Goal: Task Accomplishment & Management: Manage account settings

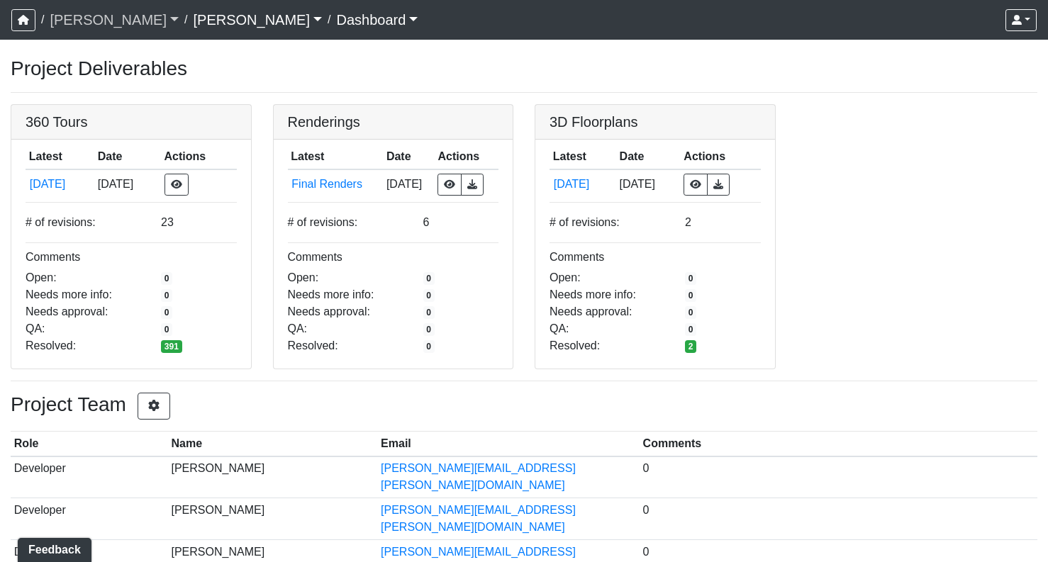
click at [102, 23] on link "Flournoy" at bounding box center [114, 20] width 129 height 28
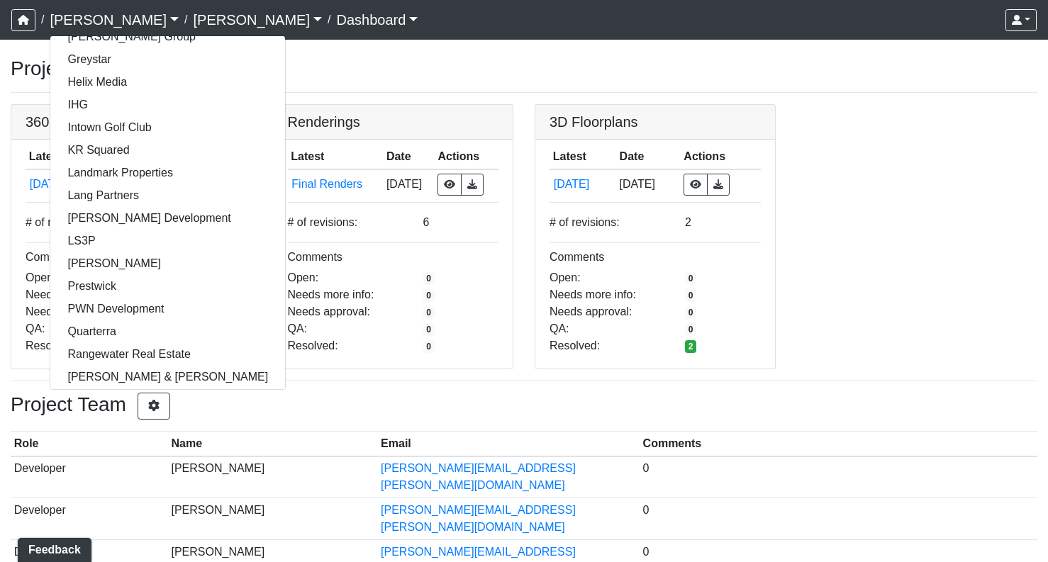
scroll to position [232, 0]
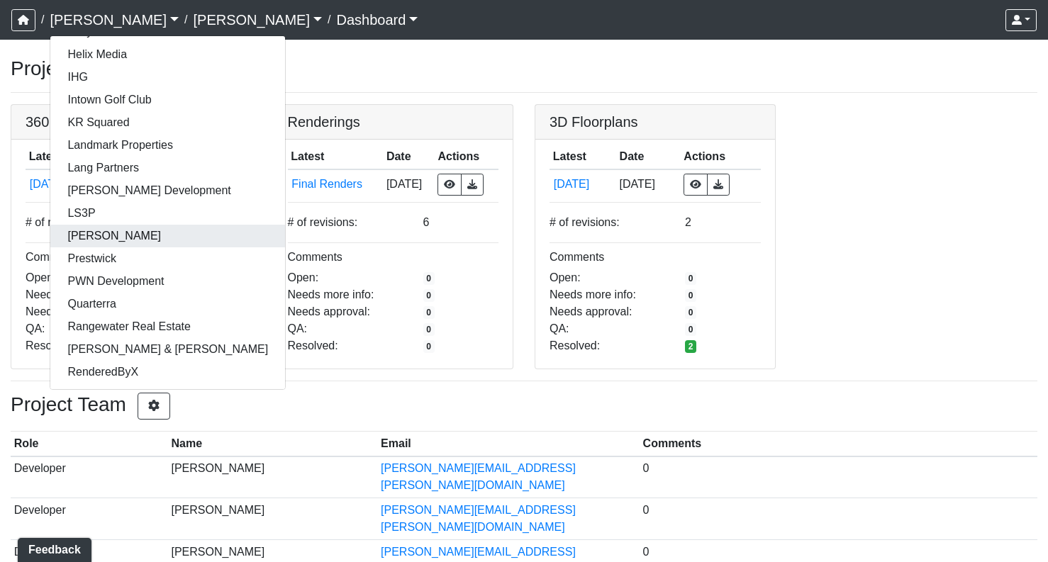
click at [86, 238] on link "[PERSON_NAME]" at bounding box center [167, 236] width 235 height 23
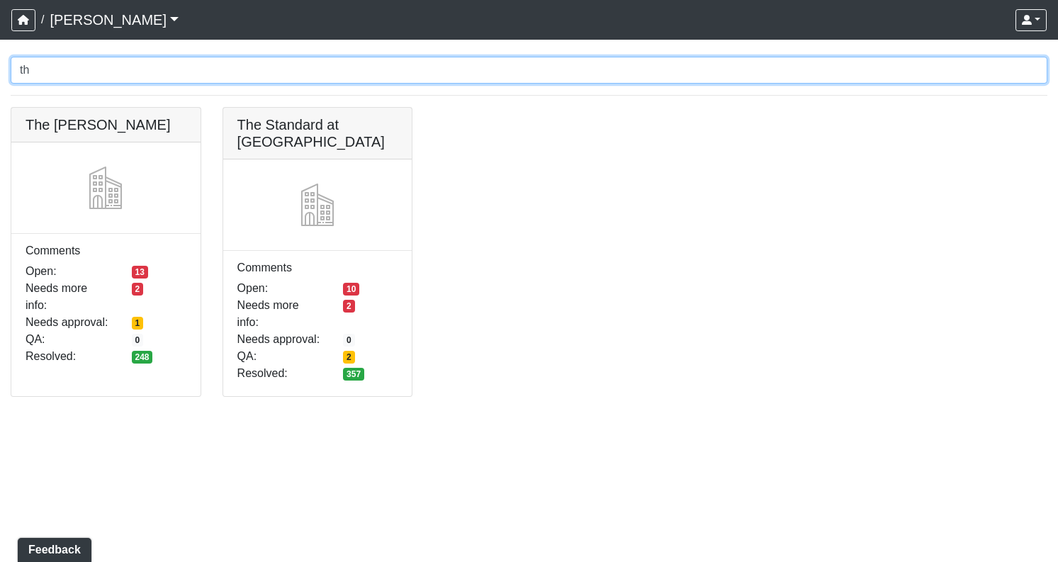
type input "t"
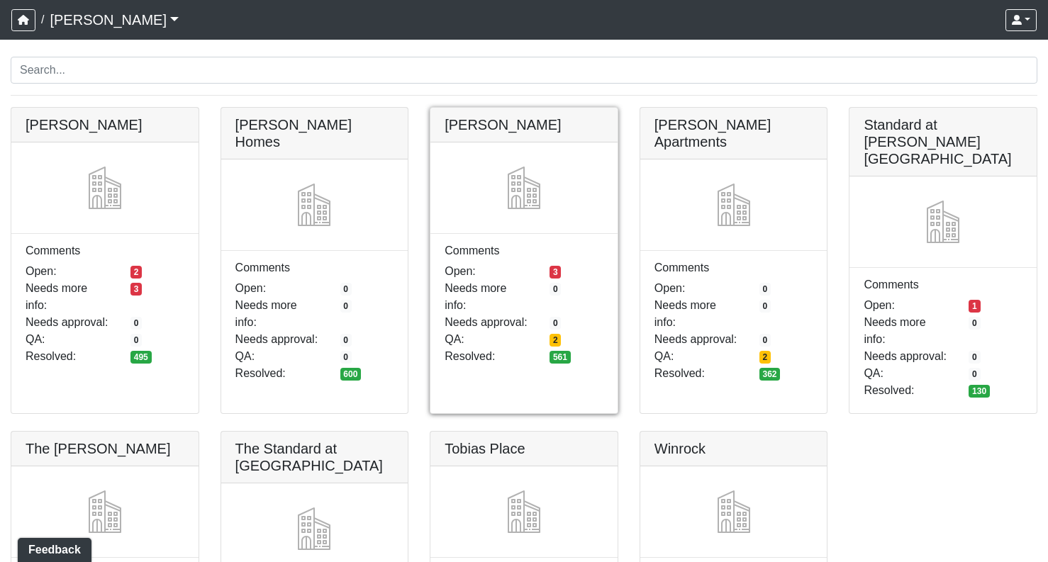
click at [542, 108] on link at bounding box center [523, 108] width 187 height 0
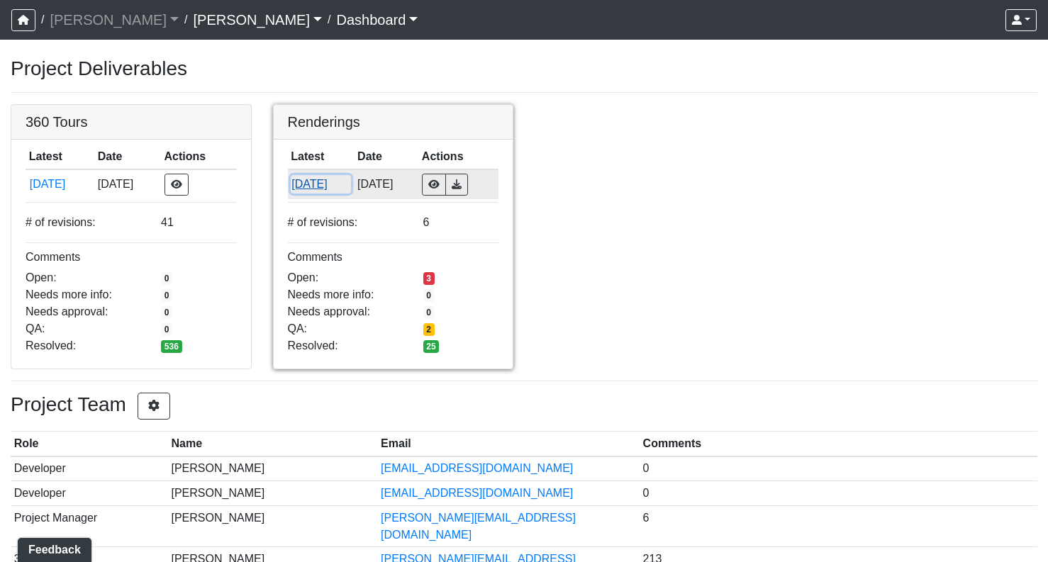
click at [323, 179] on button "9/3/2025" at bounding box center [321, 184] width 60 height 18
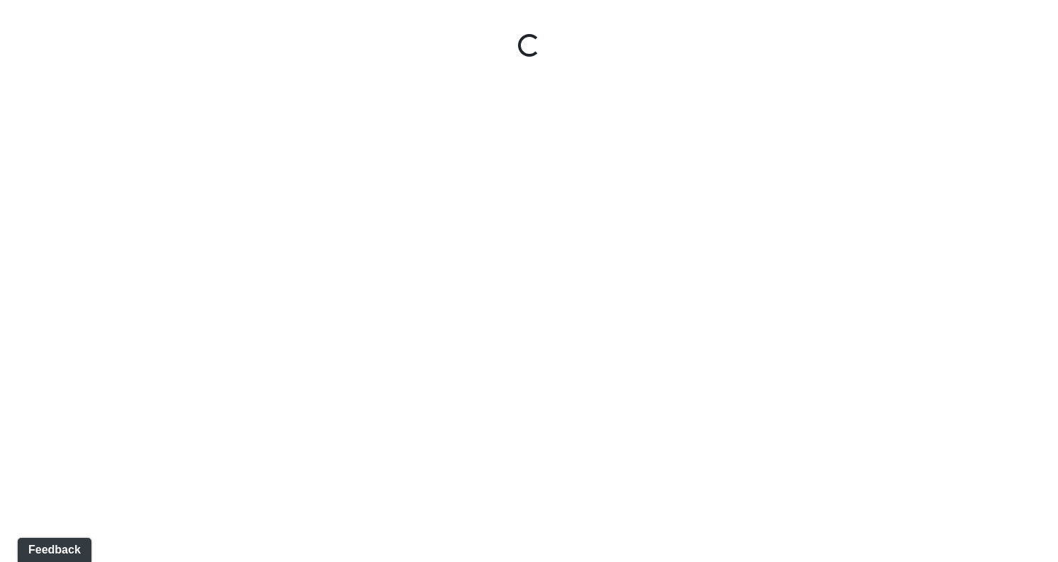
select select "6VdnVT9Vrp8q3KNuQpJodS"
select select "afzr5MpjUtAwt72FVNDqBr"
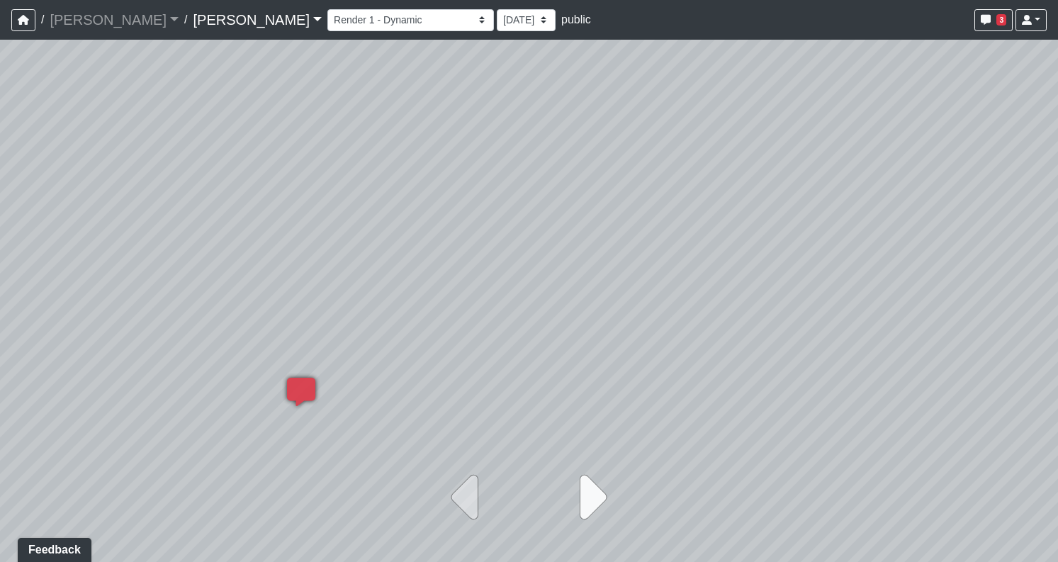
click at [593, 498] on icon at bounding box center [588, 497] width 35 height 71
select select "bAVCRVAHcGUfGtDWYmSm9v"
select select "8AhBK6QVJUrGnf1L7HxZRa"
click at [543, 445] on div "Loading... Created by Matt Latas - Today at 1:17 PM - Rev: 7/23/2025 Add people…" at bounding box center [529, 301] width 1058 height 522
select select "6VdnVT9Vrp8q3KNuQpJodS"
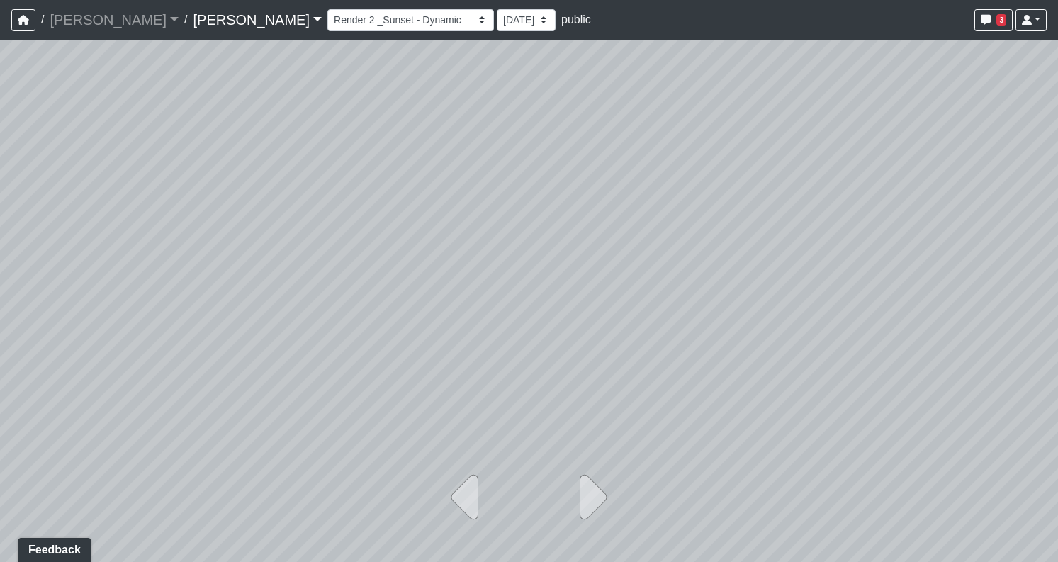
select select "afzr5MpjUtAwt72FVNDqBr"
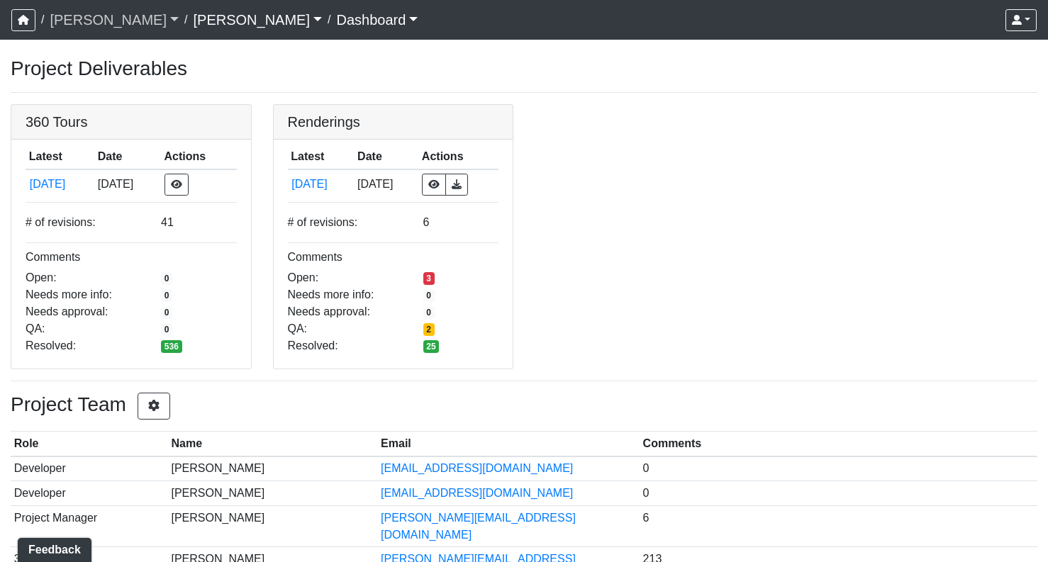
click at [67, 23] on link "Ojala" at bounding box center [114, 20] width 129 height 28
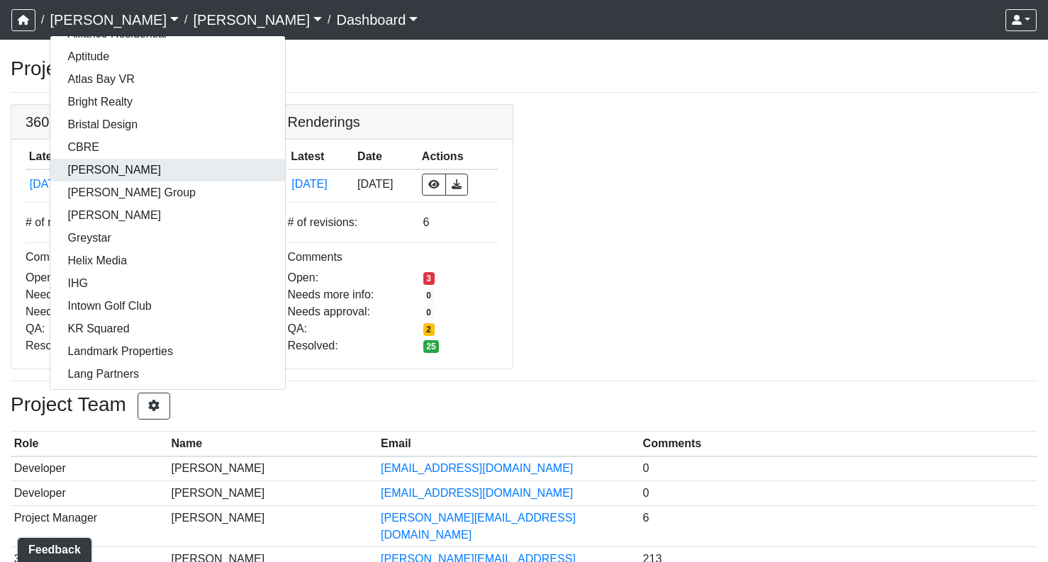
scroll to position [51, 0]
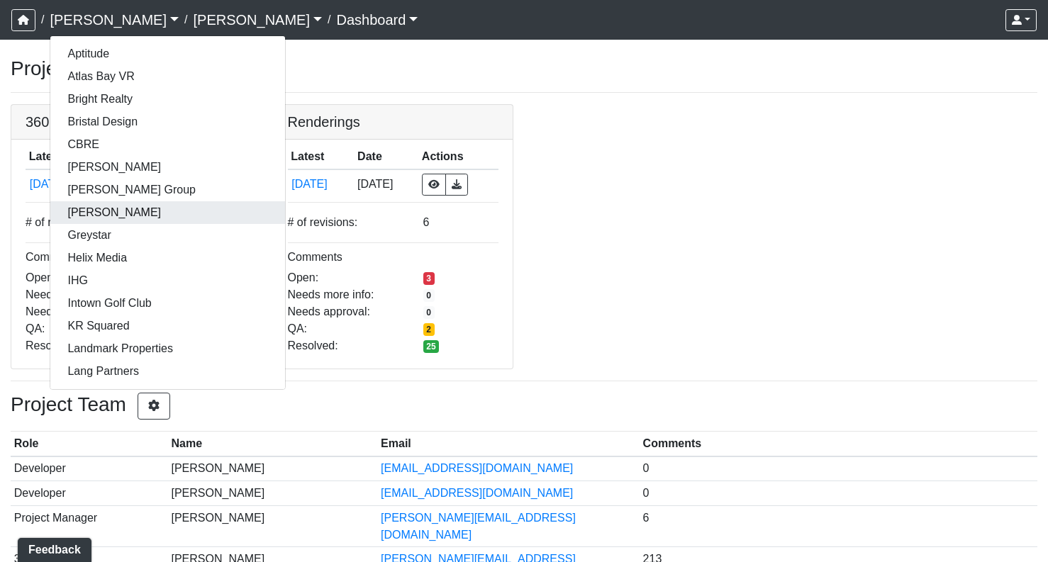
click at [89, 213] on link "[PERSON_NAME]" at bounding box center [167, 212] width 235 height 23
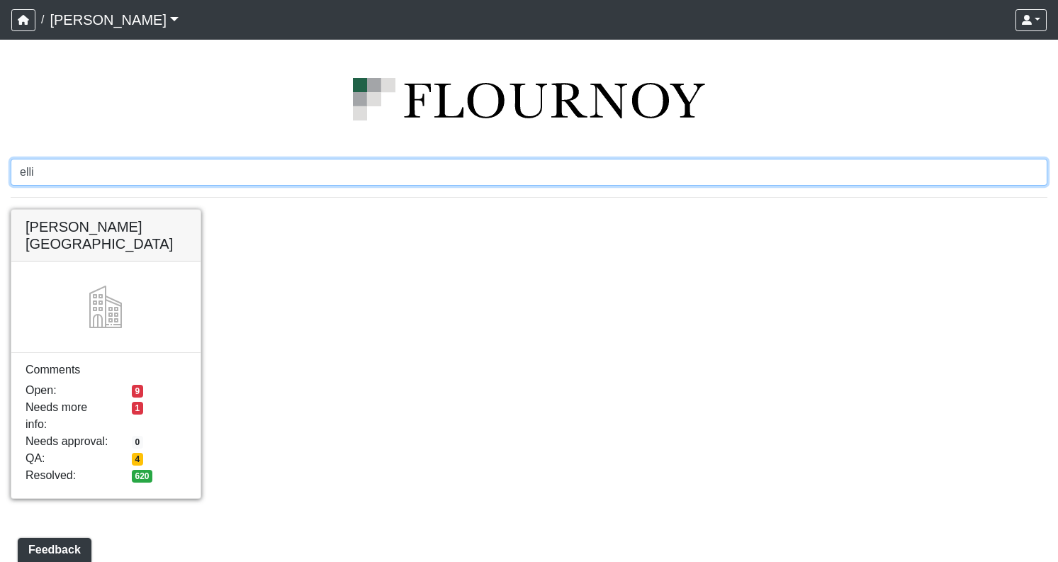
type input "elli"
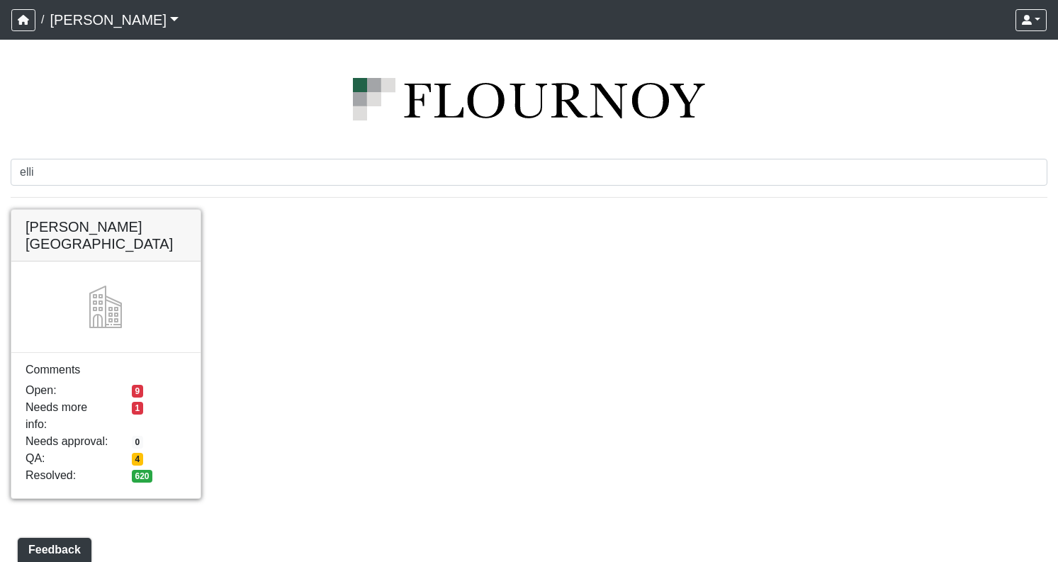
click at [82, 210] on link at bounding box center [105, 210] width 189 height 0
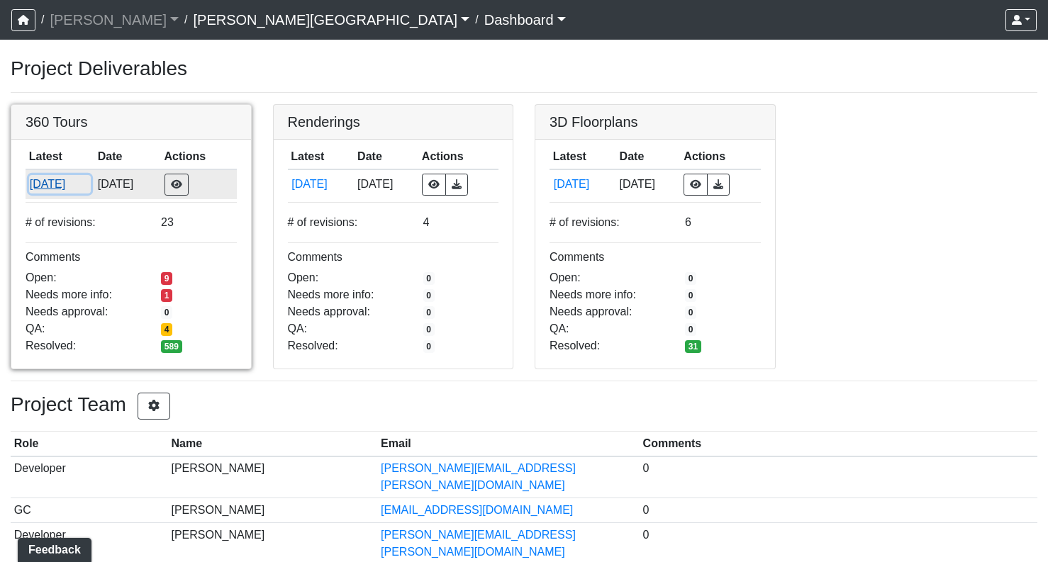
click at [66, 186] on button "[DATE]" at bounding box center [60, 184] width 62 height 18
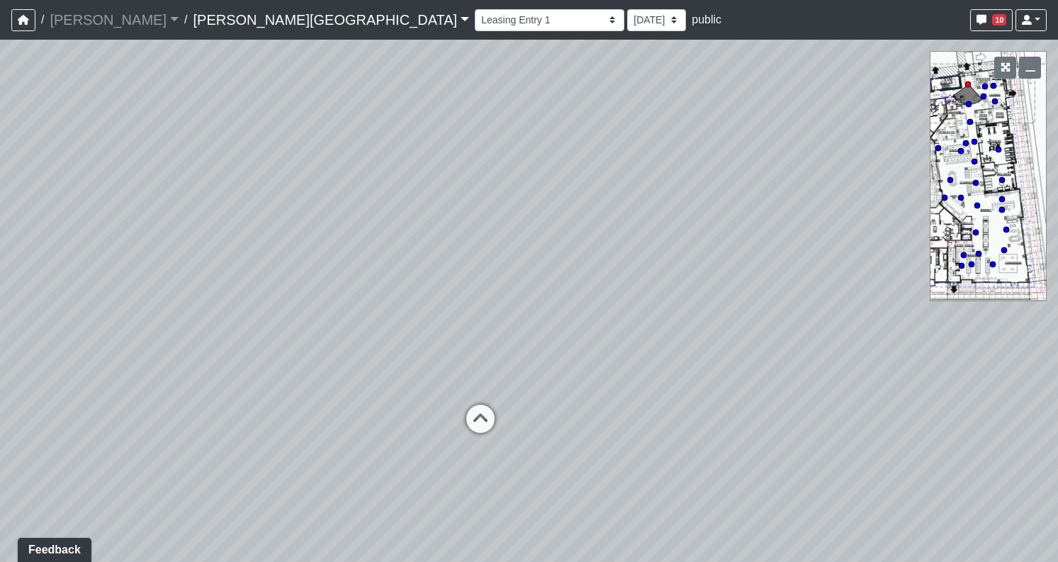
drag, startPoint x: 688, startPoint y: 362, endPoint x: 580, endPoint y: 330, distance: 113.0
click at [580, 330] on div "Loading... Coffee Bar" at bounding box center [529, 301] width 1058 height 522
drag, startPoint x: 563, startPoint y: 214, endPoint x: 202, endPoint y: 196, distance: 361.2
click at [203, 196] on div "Loading... Coffee Bar" at bounding box center [529, 301] width 1058 height 522
drag, startPoint x: 491, startPoint y: 280, endPoint x: 202, endPoint y: 267, distance: 289.5
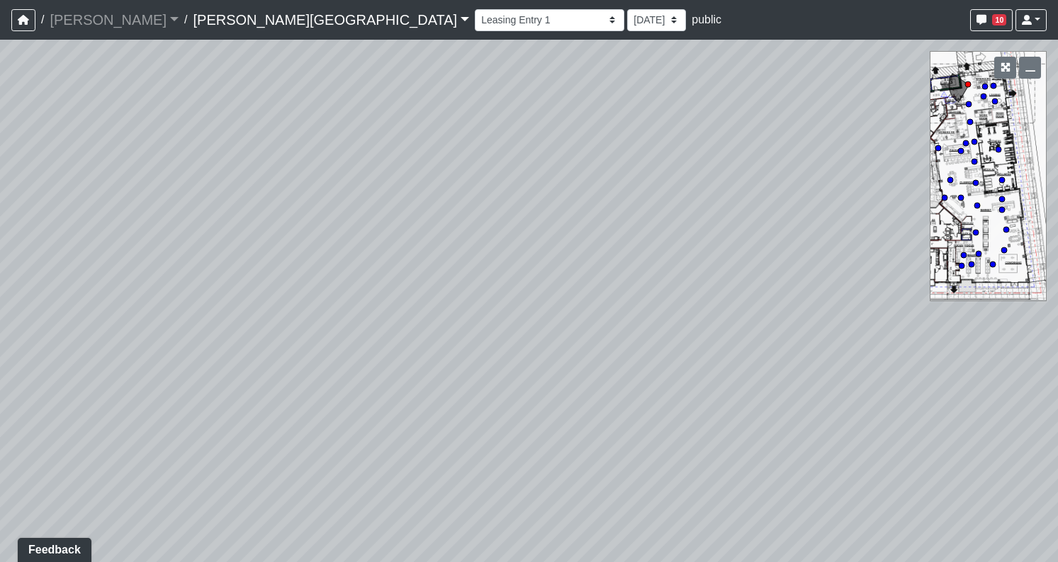
click at [203, 265] on div "Loading... Coffee Bar" at bounding box center [529, 301] width 1058 height 522
drag, startPoint x: 500, startPoint y: 335, endPoint x: 177, endPoint y: 394, distance: 328.6
click at [179, 392] on div "Loading... Coffee Bar" at bounding box center [529, 301] width 1058 height 522
drag, startPoint x: 312, startPoint y: 363, endPoint x: 465, endPoint y: 156, distance: 257.4
click at [465, 156] on div "Loading... Coffee Bar" at bounding box center [529, 301] width 1058 height 522
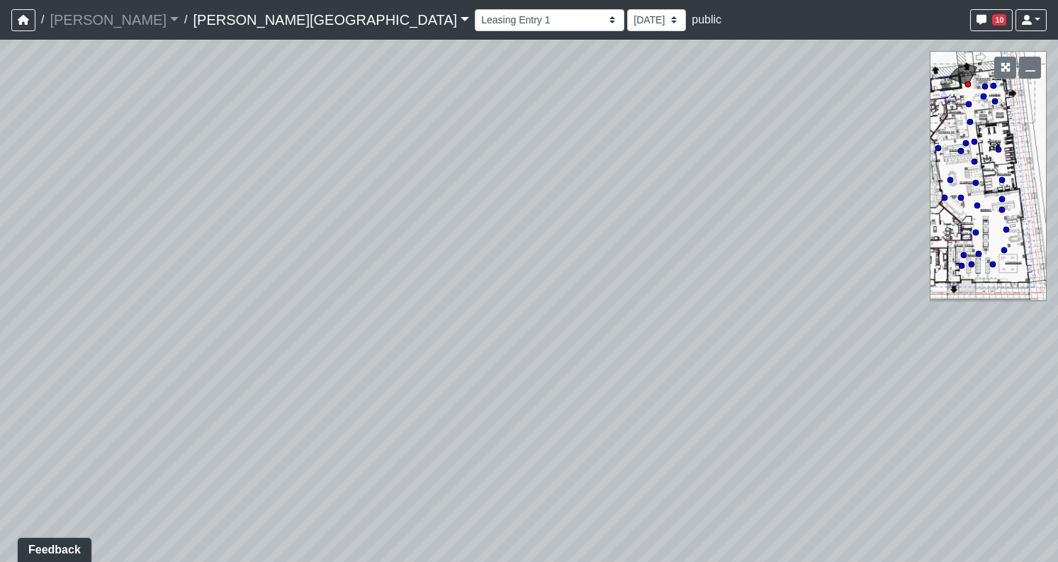
drag, startPoint x: 610, startPoint y: 344, endPoint x: 81, endPoint y: 201, distance: 547.6
click at [82, 201] on div "Loading... Coffee Bar" at bounding box center [529, 301] width 1058 height 522
drag, startPoint x: 395, startPoint y: 286, endPoint x: 0, endPoint y: 290, distance: 394.8
click at [0, 290] on div "Loading... Coffee Bar" at bounding box center [529, 301] width 1058 height 522
drag, startPoint x: 616, startPoint y: 396, endPoint x: 116, endPoint y: 404, distance: 499.8
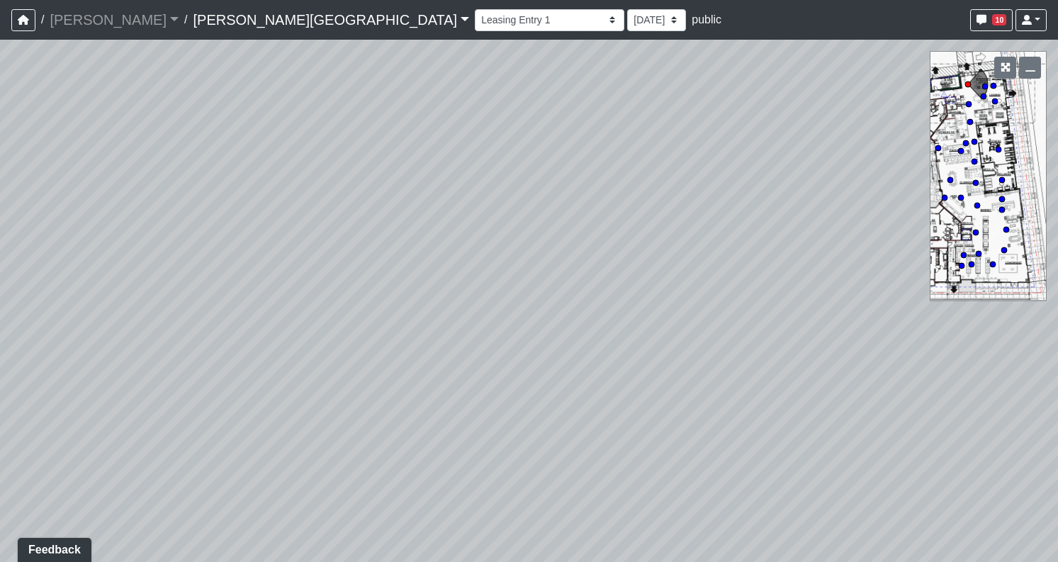
click at [118, 400] on div "Loading... Coffee Bar" at bounding box center [529, 301] width 1058 height 522
drag, startPoint x: 659, startPoint y: 437, endPoint x: 383, endPoint y: 458, distance: 277.2
click at [383, 458] on div "Loading... Coffee Bar" at bounding box center [529, 301] width 1058 height 522
click at [986, 85] on circle at bounding box center [985, 87] width 6 height 6
drag, startPoint x: 628, startPoint y: 324, endPoint x: 903, endPoint y: 318, distance: 275.1
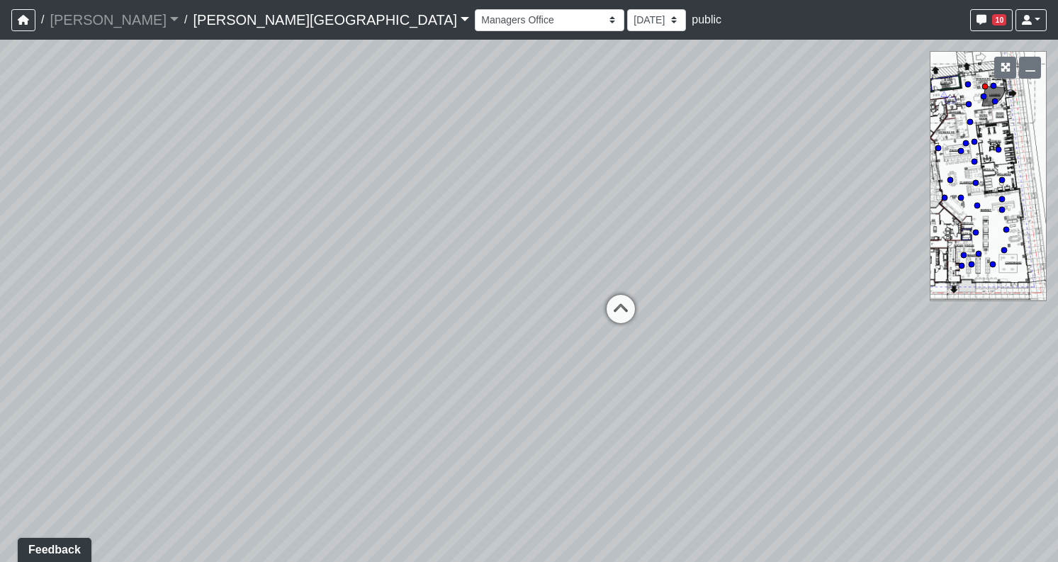
click at [903, 318] on div "Loading... Coffee Bar Loading... Leasing Desk" at bounding box center [529, 301] width 1058 height 522
click at [625, 308] on icon at bounding box center [621, 316] width 43 height 43
drag, startPoint x: 660, startPoint y: 394, endPoint x: 666, endPoint y: 286, distance: 107.9
click at [666, 286] on div "Loading... Coffee Bar Loading... Leasing Desk Loading... Coffee Bar Loading... …" at bounding box center [529, 301] width 1058 height 522
drag, startPoint x: 425, startPoint y: 364, endPoint x: 414, endPoint y: 352, distance: 16.5
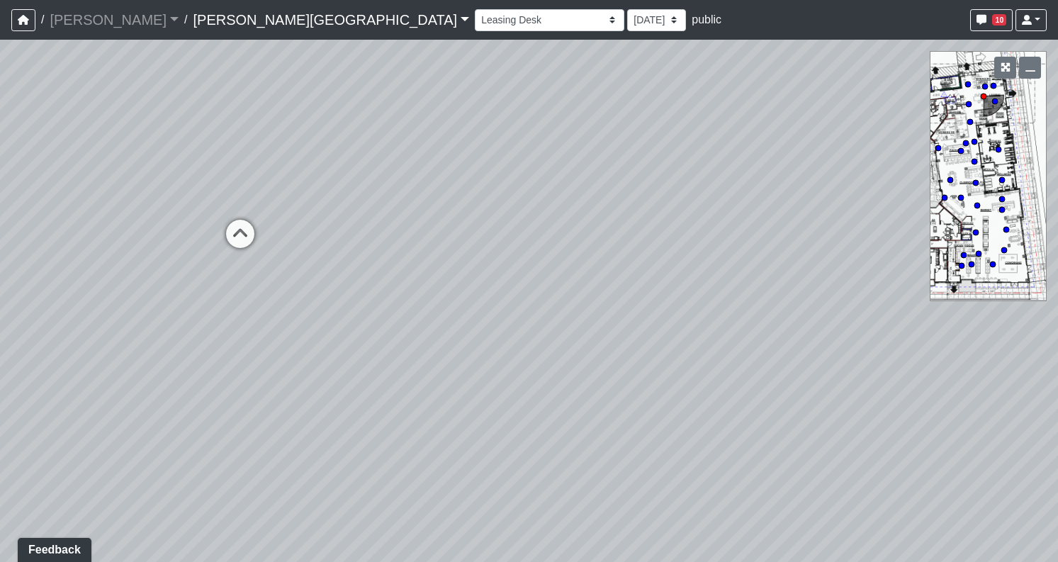
click at [414, 352] on div "Loading... Coffee Bar Loading... Leasing Desk Loading... Coffee Bar Loading... …" at bounding box center [529, 301] width 1058 height 522
click at [967, 101] on circle at bounding box center [969, 104] width 6 height 6
click at [968, 119] on circle at bounding box center [970, 122] width 6 height 6
click at [974, 143] on circle at bounding box center [975, 142] width 6 height 6
click at [965, 140] on icon at bounding box center [966, 143] width 7 height 7
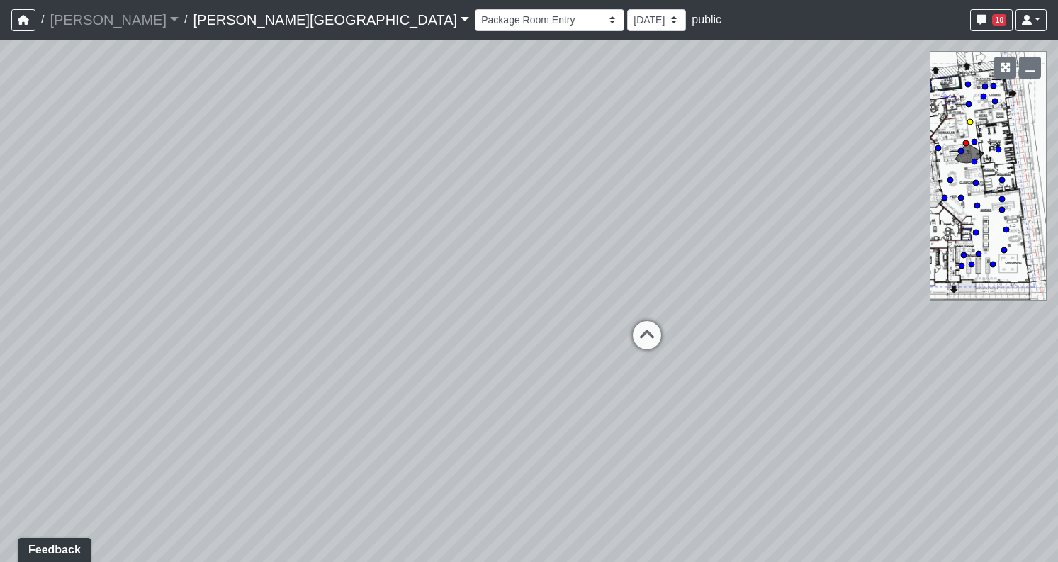
click at [968, 121] on circle at bounding box center [970, 122] width 6 height 6
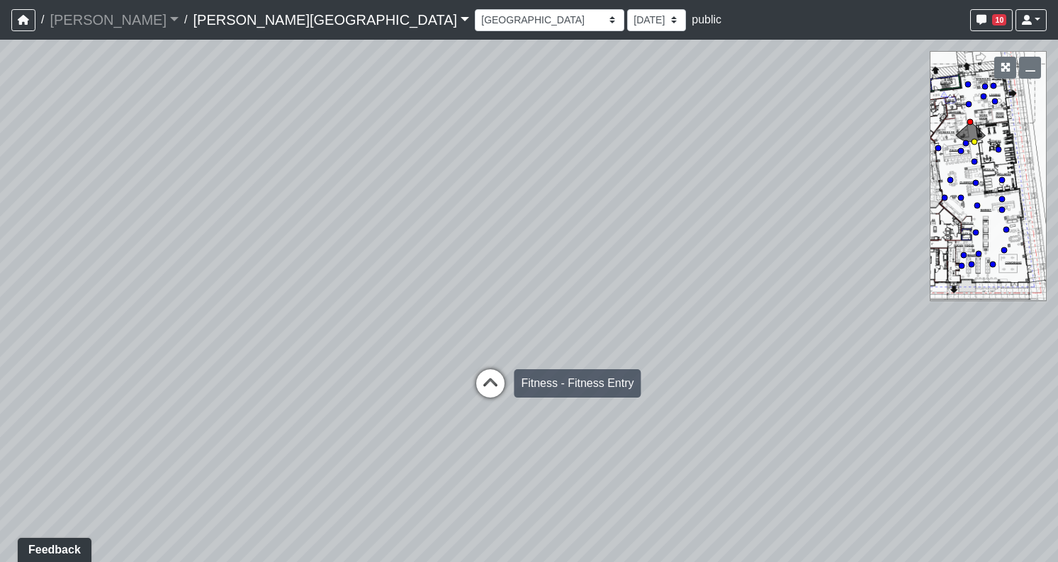
click at [493, 381] on icon at bounding box center [490, 390] width 43 height 43
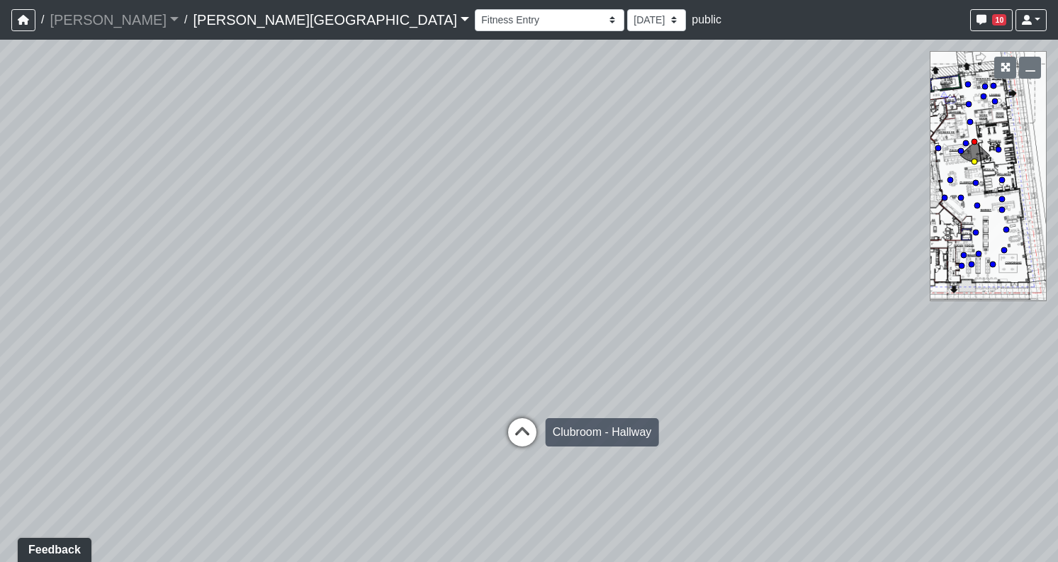
click at [517, 432] on icon at bounding box center [522, 439] width 43 height 43
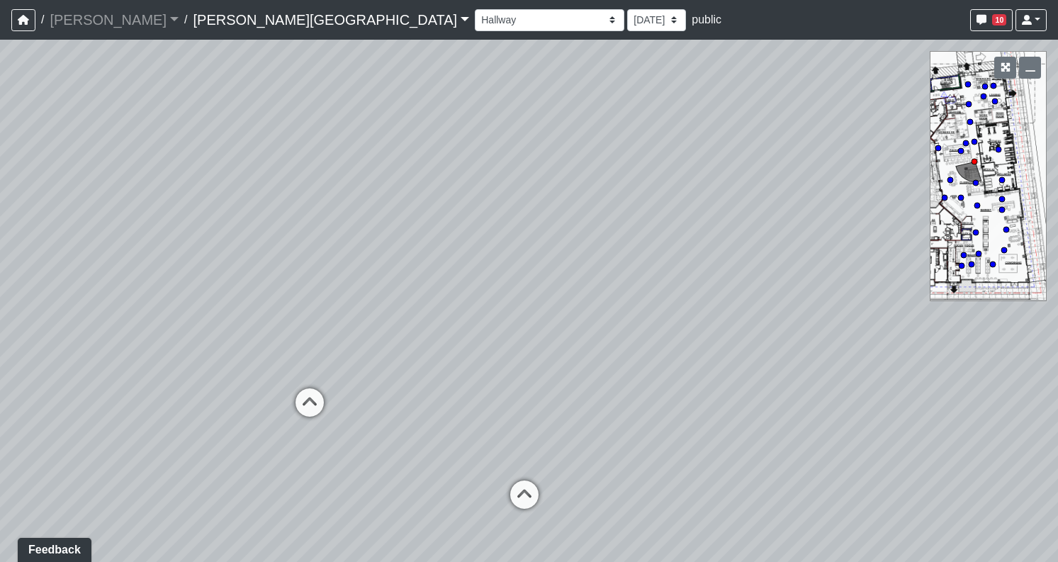
drag, startPoint x: 629, startPoint y: 395, endPoint x: 363, endPoint y: 426, distance: 268.3
click at [363, 426] on div "Loading... Coffee Bar Loading... Leasing Desk Loading... Coffee Bar Loading... …" at bounding box center [529, 301] width 1058 height 522
drag, startPoint x: 547, startPoint y: 418, endPoint x: 464, endPoint y: 305, distance: 140.5
click at [464, 305] on div "Loading... Coffee Bar Loading... Leasing Desk Loading... Coffee Bar Loading... …" at bounding box center [529, 301] width 1058 height 522
drag, startPoint x: 391, startPoint y: 433, endPoint x: 417, endPoint y: 524, distance: 94.2
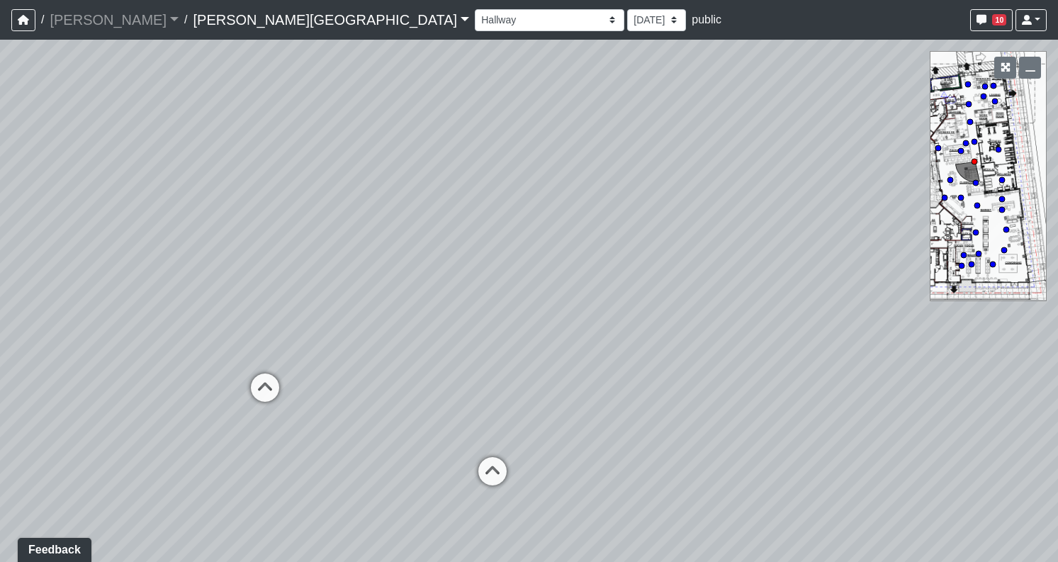
click at [417, 524] on div "Loading... Coffee Bar Loading... Leasing Desk Loading... Coffee Bar Loading... …" at bounding box center [529, 301] width 1058 height 522
drag, startPoint x: 309, startPoint y: 376, endPoint x: 611, endPoint y: 404, distance: 303.3
click at [611, 404] on div "Loading... Coffee Bar Loading... Leasing Desk Loading... Coffee Bar Loading... …" at bounding box center [529, 301] width 1058 height 522
click at [483, 408] on icon at bounding box center [490, 413] width 43 height 43
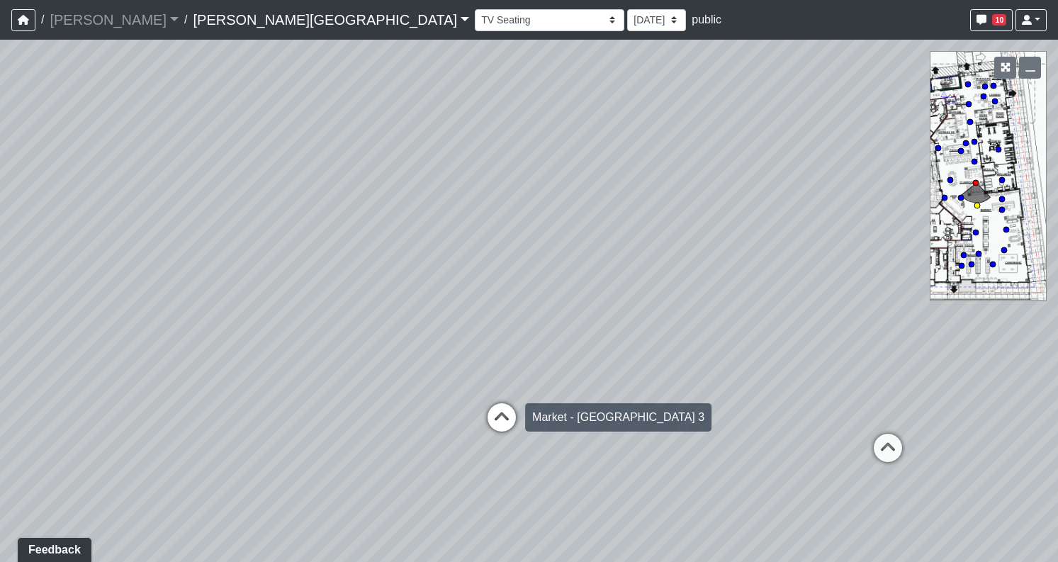
click at [499, 410] on icon at bounding box center [502, 424] width 43 height 43
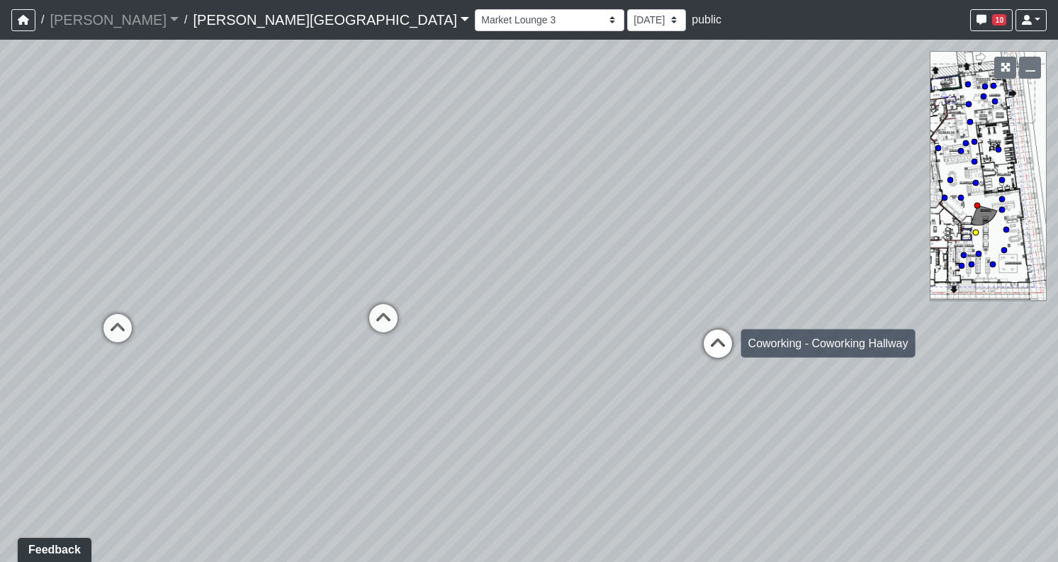
drag, startPoint x: 442, startPoint y: 415, endPoint x: 729, endPoint y: 330, distance: 298.7
click at [729, 330] on div "Loading... Coffee Bar Loading... Leasing Desk Loading... Coffee Bar Loading... …" at bounding box center [529, 301] width 1058 height 522
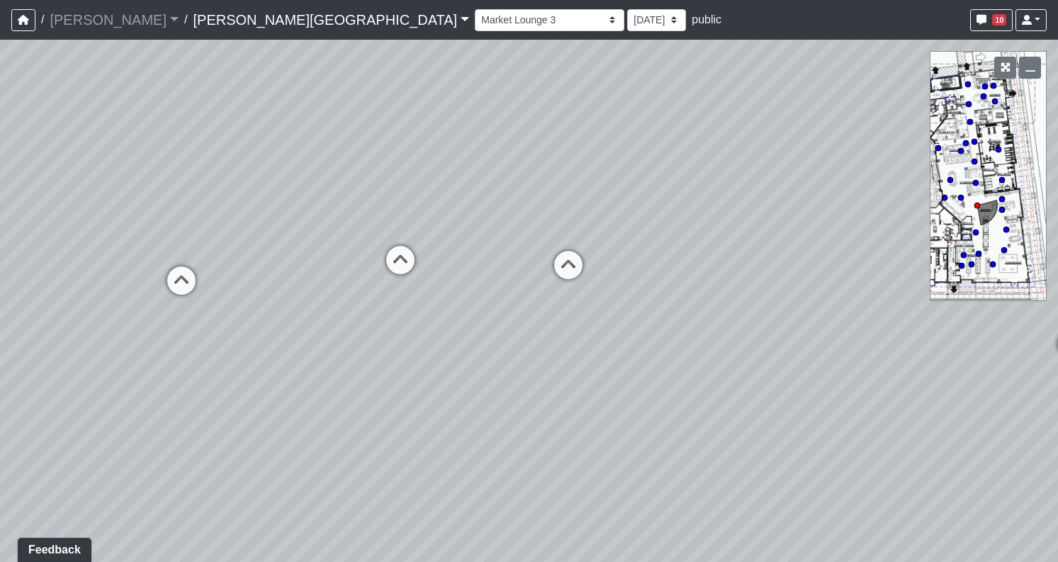
drag, startPoint x: 357, startPoint y: 408, endPoint x: 636, endPoint y: 352, distance: 284.1
click at [636, 352] on div "Loading... Coffee Bar Loading... Leasing Desk Loading... Coffee Bar Loading... …" at bounding box center [529, 301] width 1058 height 522
click at [563, 276] on icon at bounding box center [568, 272] width 43 height 43
drag, startPoint x: 675, startPoint y: 301, endPoint x: 335, endPoint y: 376, distance: 347.7
click at [336, 376] on div "Loading... Coffee Bar Loading... Leasing Desk Loading... Coffee Bar Loading... …" at bounding box center [529, 301] width 1058 height 522
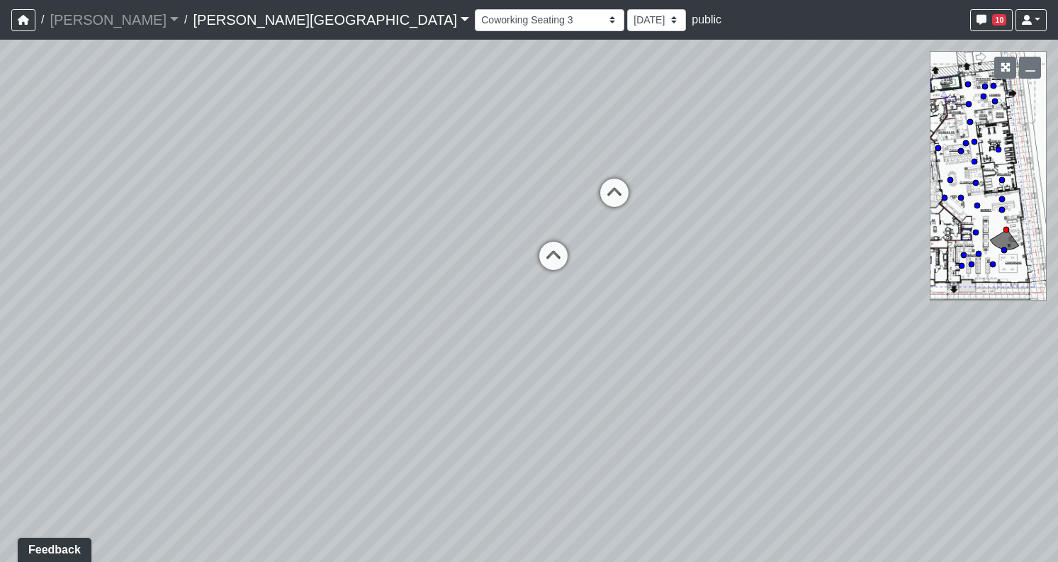
drag, startPoint x: 741, startPoint y: 400, endPoint x: 442, endPoint y: 253, distance: 332.5
click at [442, 253] on div "Loading... Coffee Bar Loading... Leasing Desk Loading... Coffee Bar Loading... …" at bounding box center [529, 301] width 1058 height 522
drag, startPoint x: 677, startPoint y: 211, endPoint x: 352, endPoint y: 396, distance: 373.9
click at [352, 396] on div "Loading... Coffee Bar Loading... Leasing Desk Loading... Coffee Bar Loading... …" at bounding box center [529, 301] width 1058 height 522
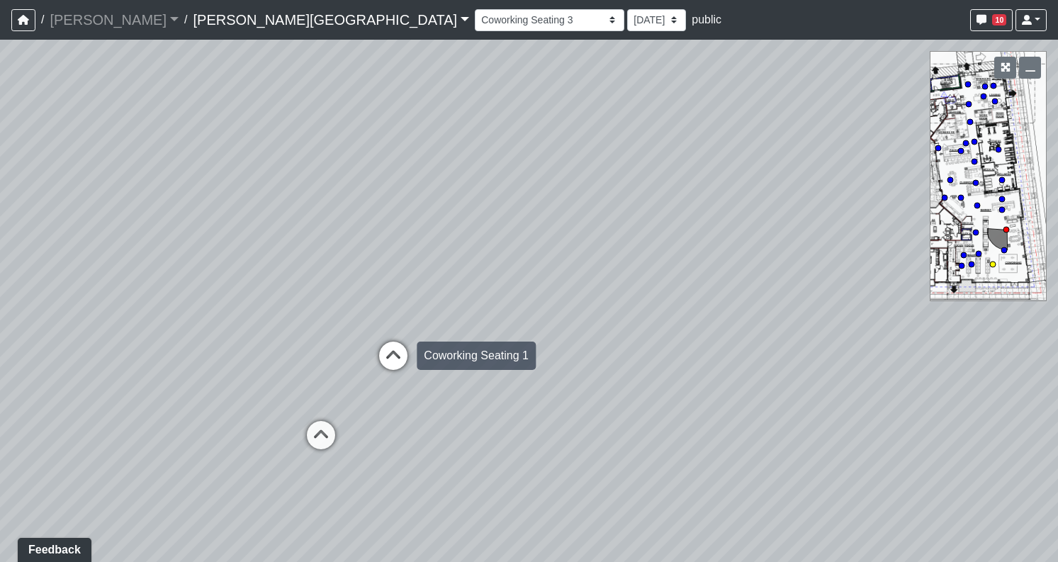
click at [393, 357] on icon at bounding box center [393, 363] width 43 height 43
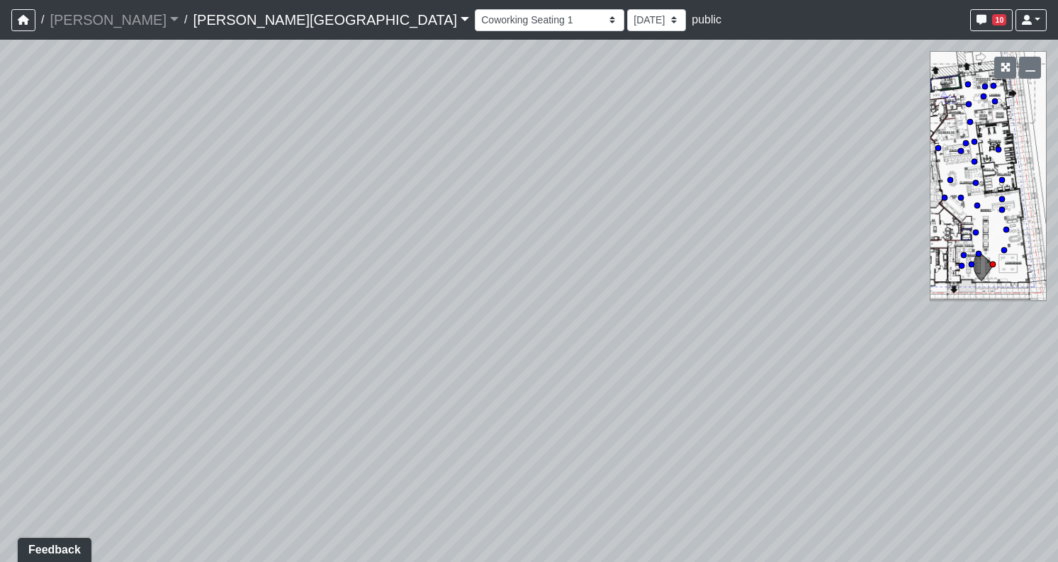
drag, startPoint x: 617, startPoint y: 337, endPoint x: 267, endPoint y: 363, distance: 351.1
click at [267, 363] on div "Loading... Coffee Bar Loading... Leasing Desk Loading... Coffee Bar Loading... …" at bounding box center [529, 301] width 1058 height 522
click at [966, 196] on div "Loading... Coffee Bar Loading... Leasing Desk Loading... Coffee Bar Loading... …" at bounding box center [529, 301] width 1058 height 522
click at [960, 196] on circle at bounding box center [961, 198] width 6 height 6
click at [950, 179] on circle at bounding box center [951, 180] width 6 height 6
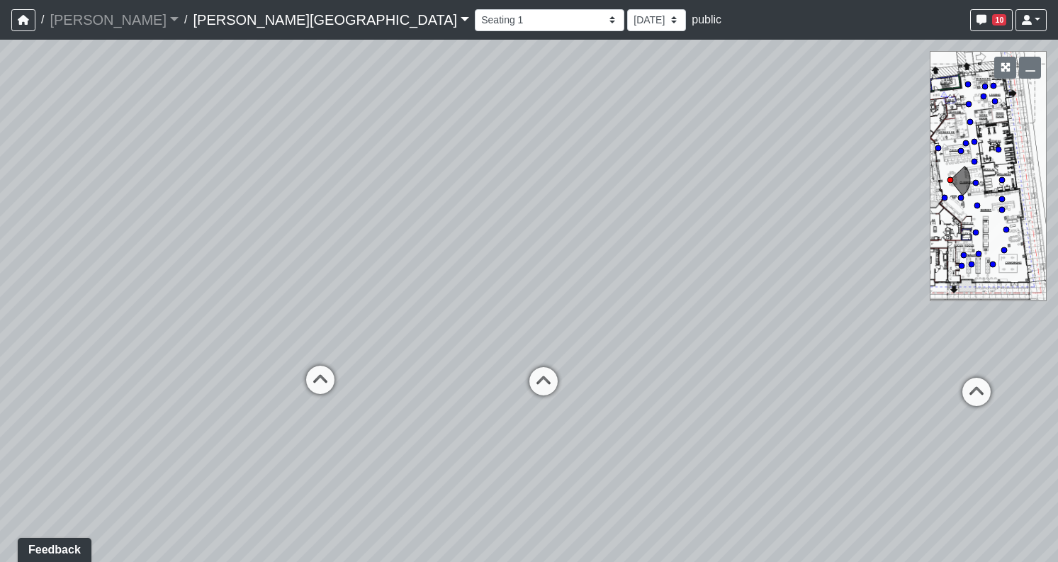
drag, startPoint x: 777, startPoint y: 417, endPoint x: 624, endPoint y: 410, distance: 152.6
click at [624, 410] on div "Loading... Coffee Bar Loading... Leasing Desk Loading... Coffee Bar Loading... …" at bounding box center [529, 301] width 1058 height 522
click at [542, 379] on icon at bounding box center [541, 390] width 43 height 43
drag, startPoint x: 809, startPoint y: 396, endPoint x: 370, endPoint y: 391, distance: 438.8
click at [370, 391] on div "Loading... Coffee Bar Loading... Leasing Desk Loading... Coffee Bar Loading... …" at bounding box center [529, 301] width 1058 height 522
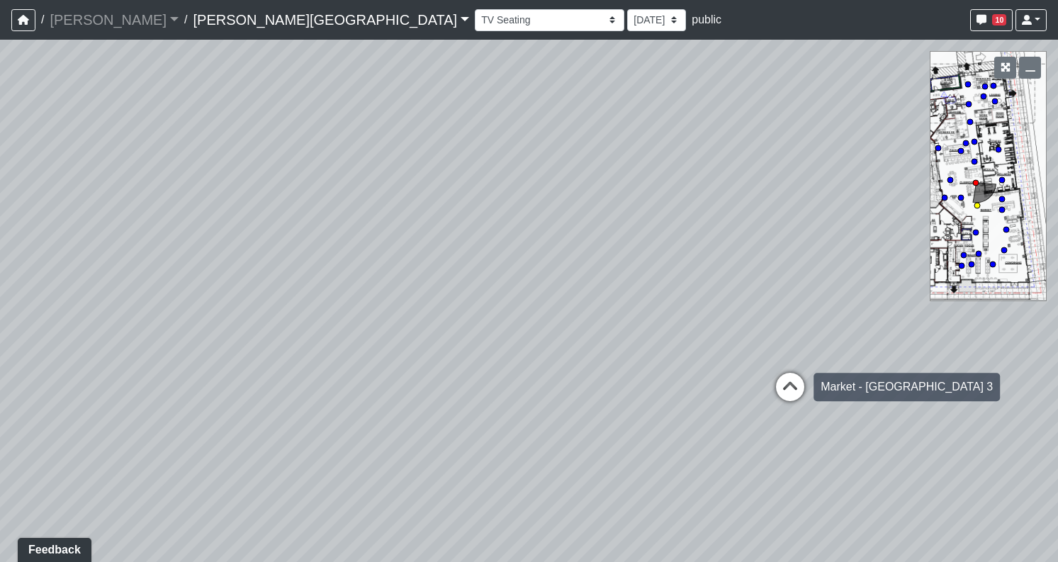
click at [785, 393] on icon at bounding box center [790, 394] width 43 height 43
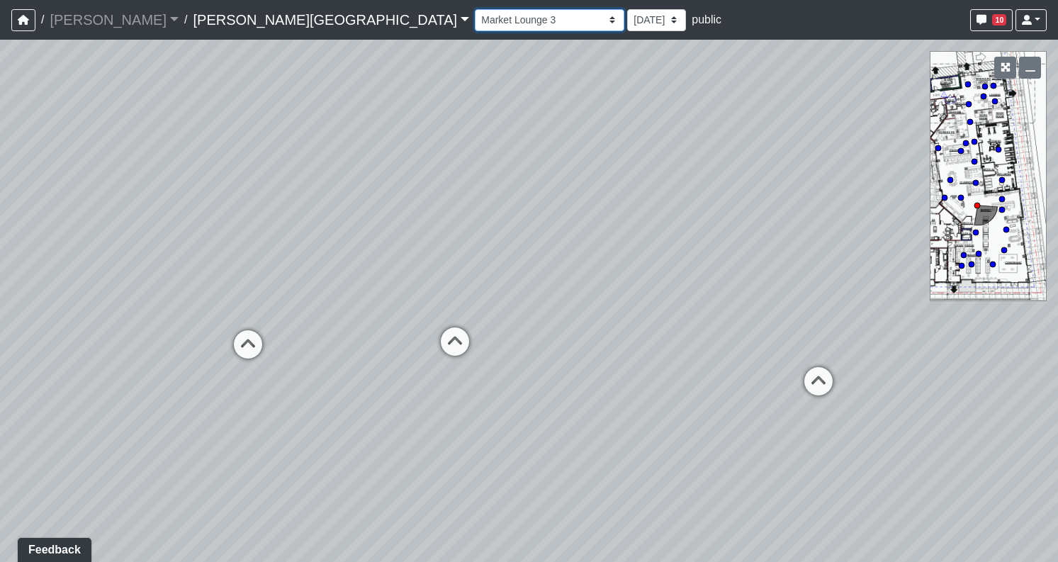
click at [475, 18] on select "Hallway Hospitality Bar Package Room Package Room Entry Pool Courtyard Entry 1 …" at bounding box center [550, 20] width 150 height 22
click at [475, 9] on select "Hallway Hospitality Bar Package Room Package Room Entry Pool Courtyard Entry 1 …" at bounding box center [550, 20] width 150 height 22
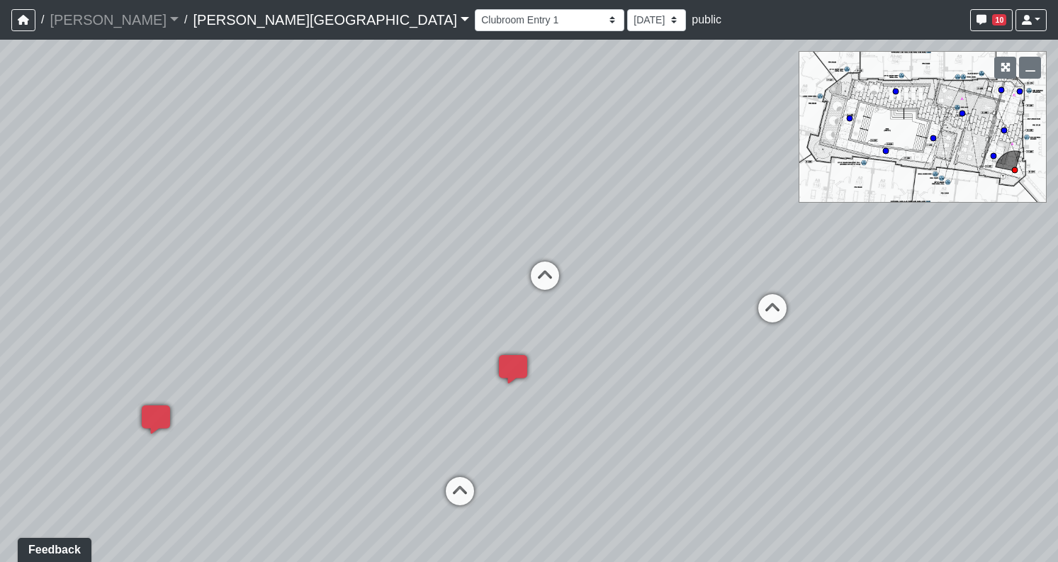
drag, startPoint x: 807, startPoint y: 337, endPoint x: 478, endPoint y: 309, distance: 329.3
click at [478, 309] on div "Loading... Coffee Bar Loading... Leasing Desk Loading... Coffee Bar Loading... …" at bounding box center [529, 301] width 1058 height 522
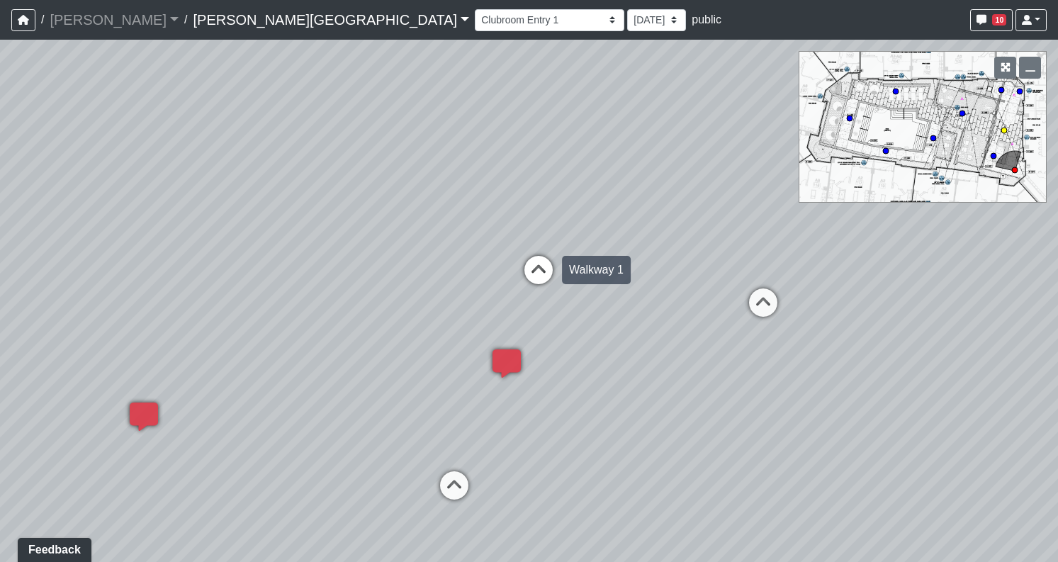
click at [546, 267] on icon at bounding box center [538, 277] width 43 height 43
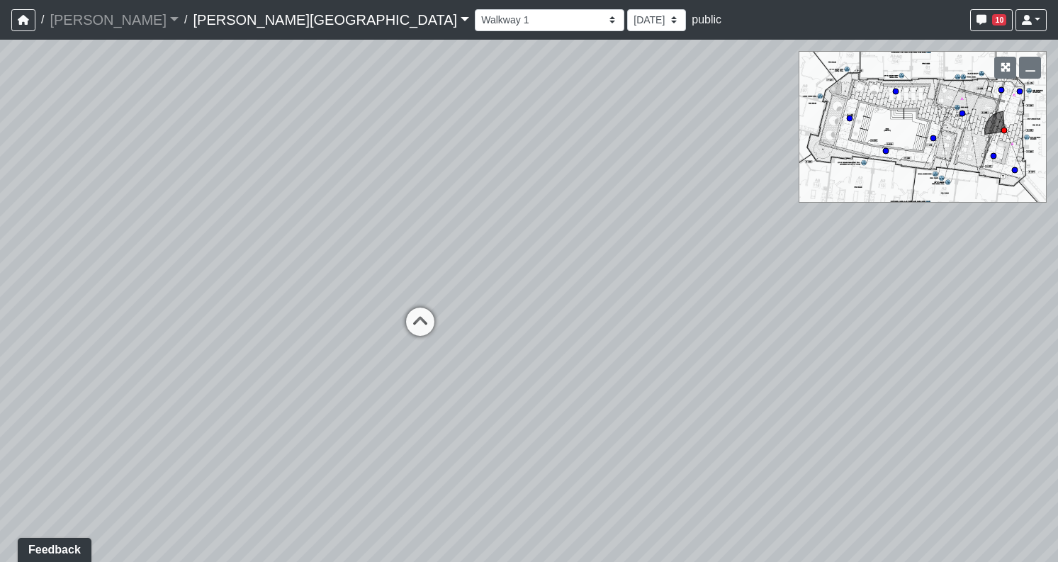
drag, startPoint x: 279, startPoint y: 364, endPoint x: 481, endPoint y: 366, distance: 202.0
click at [481, 366] on div "Loading... Coffee Bar Loading... Leasing Desk Loading... Coffee Bar Loading... …" at bounding box center [529, 301] width 1058 height 522
click at [415, 310] on icon at bounding box center [421, 330] width 43 height 43
drag, startPoint x: 334, startPoint y: 369, endPoint x: 573, endPoint y: 317, distance: 245.1
click at [573, 317] on div "Loading... Coffee Bar Loading... Leasing Desk Loading... Coffee Bar Loading... …" at bounding box center [529, 301] width 1058 height 522
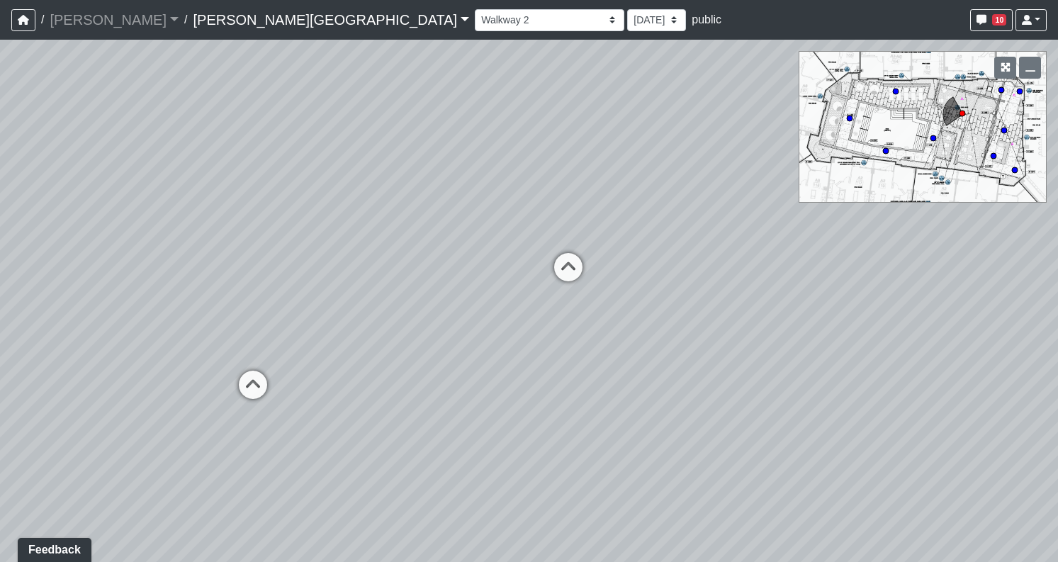
click at [475, 8] on div "Hallway Hospitality Bar Package Room Package Room Entry Pool Courtyard Entry 1 …" at bounding box center [761, 20] width 572 height 28
click at [475, 23] on select "Hallway Hospitality Bar Package Room Package Room Entry Pool Courtyard Entry 1 …" at bounding box center [550, 20] width 150 height 22
click at [475, 9] on select "Hallway Hospitality Bar Package Room Package Room Entry Pool Courtyard Entry 1 …" at bounding box center [550, 20] width 150 height 22
select select "gyx31D7RvGdwkULgNvdQBo"
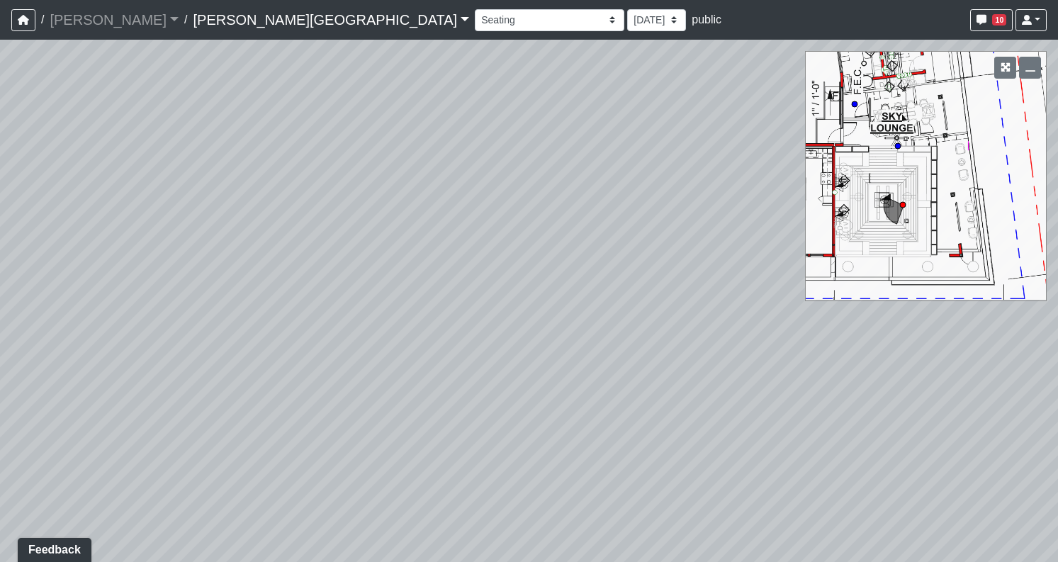
drag, startPoint x: 464, startPoint y: 360, endPoint x: 687, endPoint y: 112, distance: 333.3
click at [687, 112] on div "Loading... Coffee Bar Loading... Leasing Desk Loading... Coffee Bar Loading... …" at bounding box center [529, 301] width 1058 height 522
drag, startPoint x: 377, startPoint y: 341, endPoint x: 622, endPoint y: 193, distance: 285.9
click at [622, 193] on div "Loading... Coffee Bar Loading... Leasing Desk Loading... Coffee Bar Loading... …" at bounding box center [529, 301] width 1058 height 522
click at [692, 26] on span "public" at bounding box center [707, 19] width 30 height 12
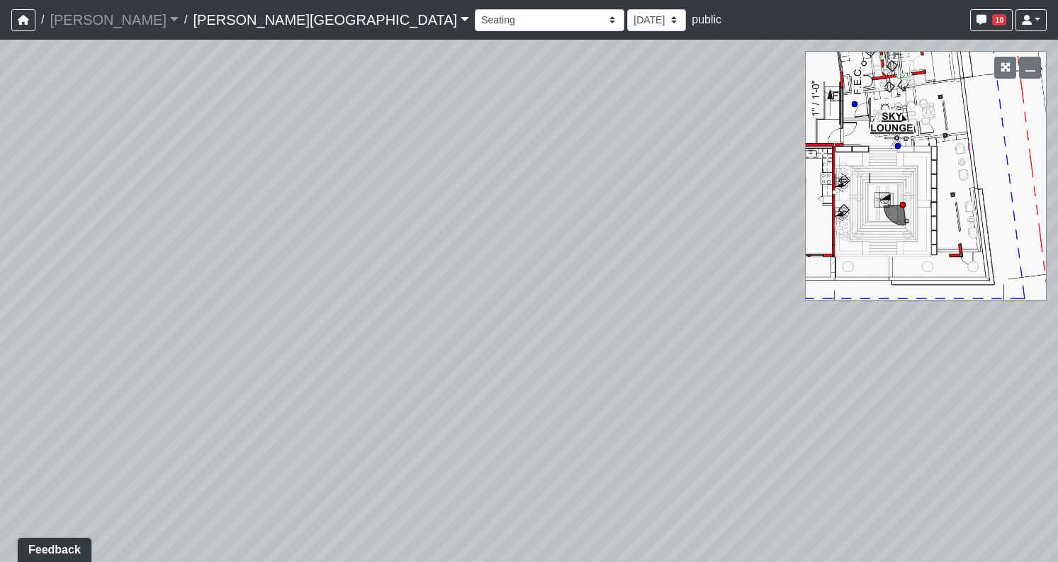
click at [198, 16] on link "[PERSON_NAME][GEOGRAPHIC_DATA]" at bounding box center [331, 20] width 276 height 28
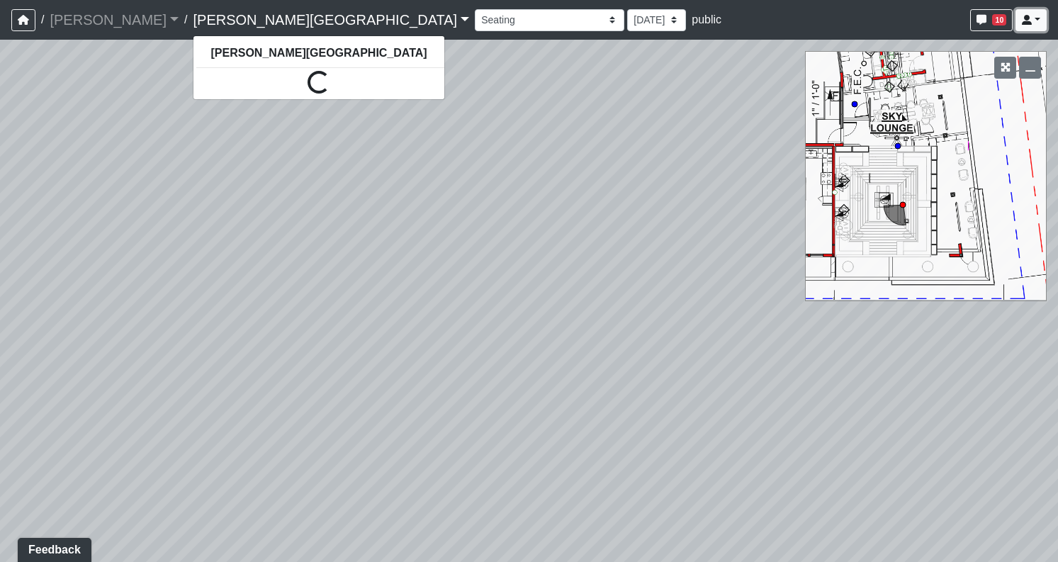
click at [1028, 21] on icon at bounding box center [1027, 20] width 10 height 10
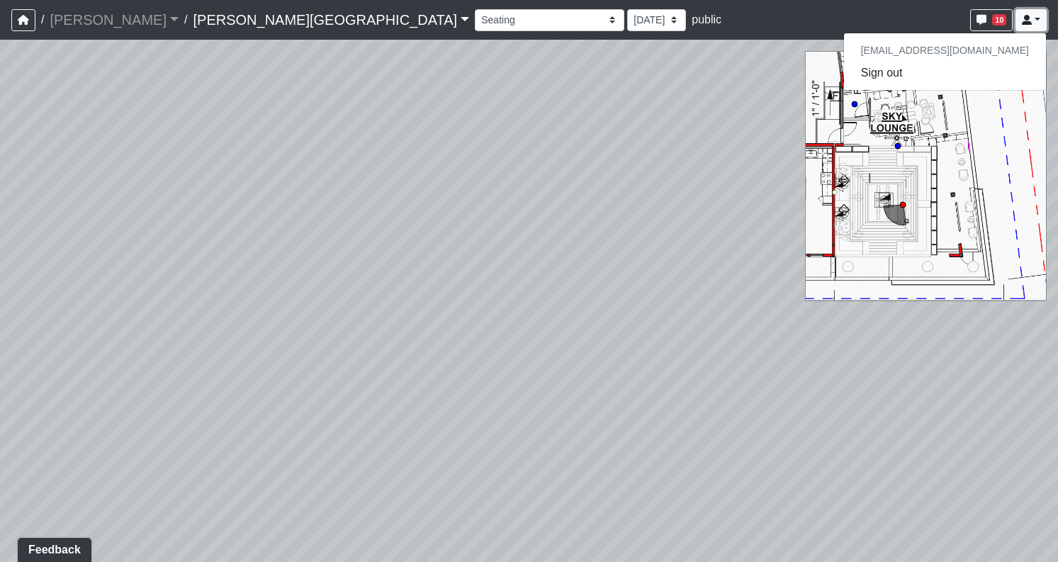
click at [1028, 21] on icon at bounding box center [1027, 20] width 10 height 10
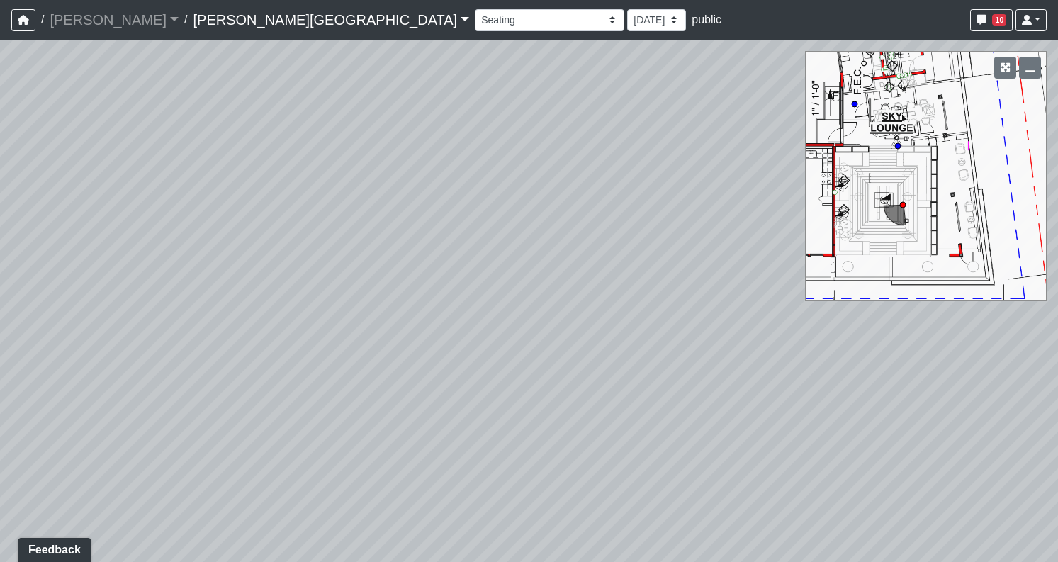
click at [692, 21] on span "public" at bounding box center [707, 19] width 30 height 12
click at [245, 18] on link "[PERSON_NAME][GEOGRAPHIC_DATA]" at bounding box center [331, 20] width 276 height 28
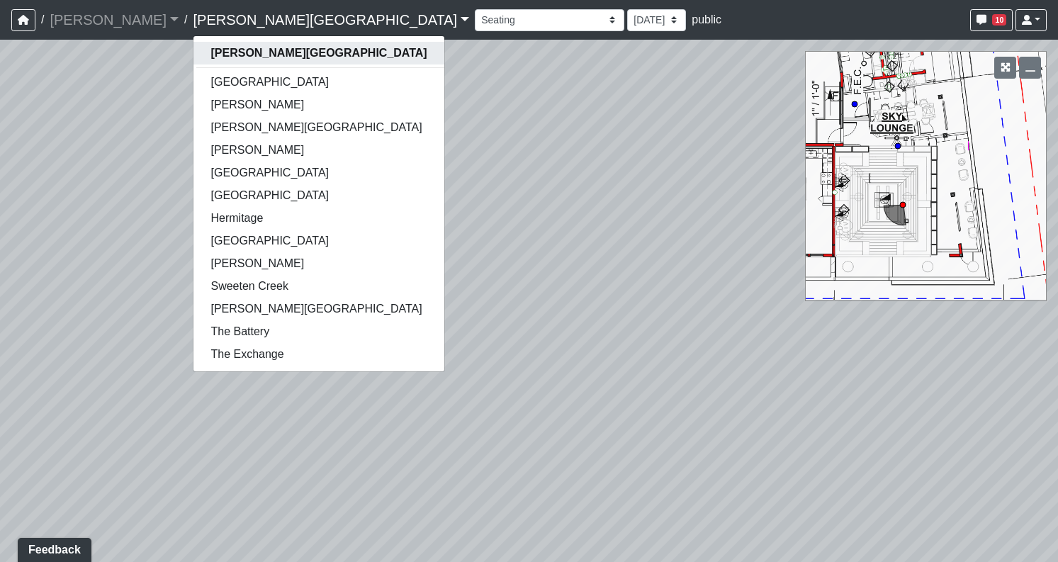
click at [211, 52] on strong "[PERSON_NAME][GEOGRAPHIC_DATA]" at bounding box center [319, 53] width 216 height 12
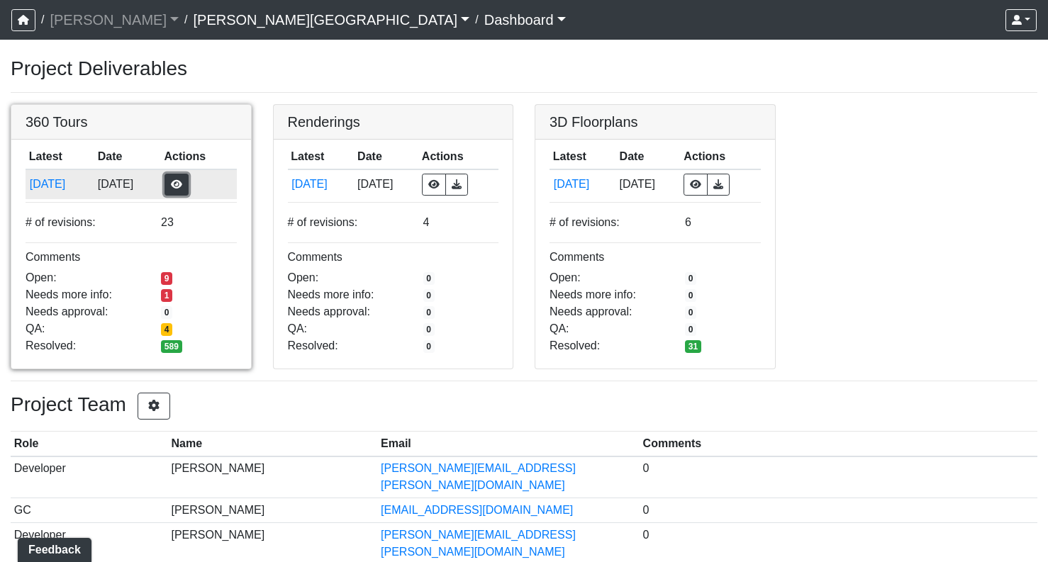
click at [189, 179] on button "button" at bounding box center [176, 185] width 24 height 22
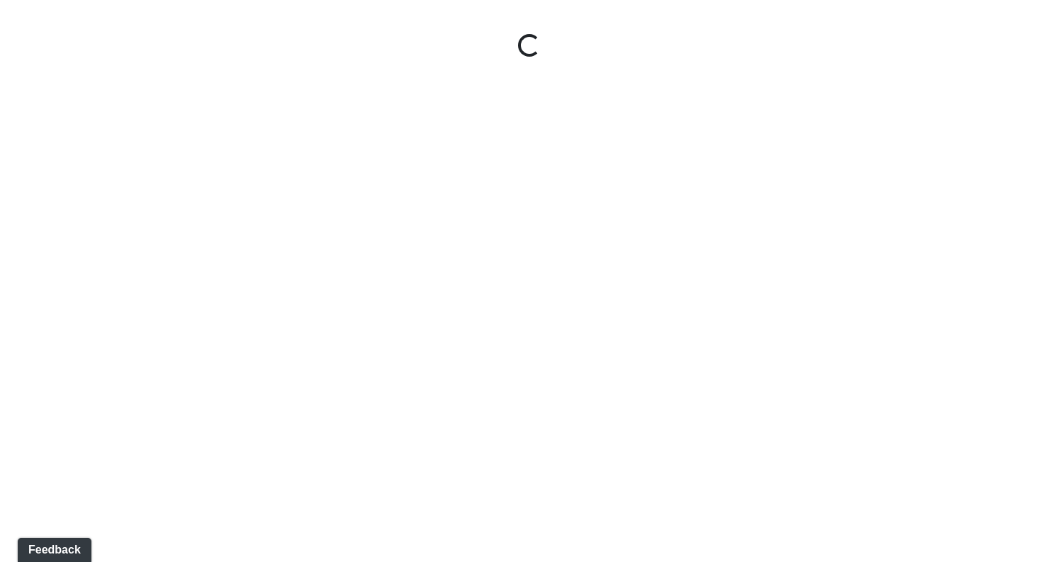
select select "rF9Y2TWouUAfWVEd1Berio"
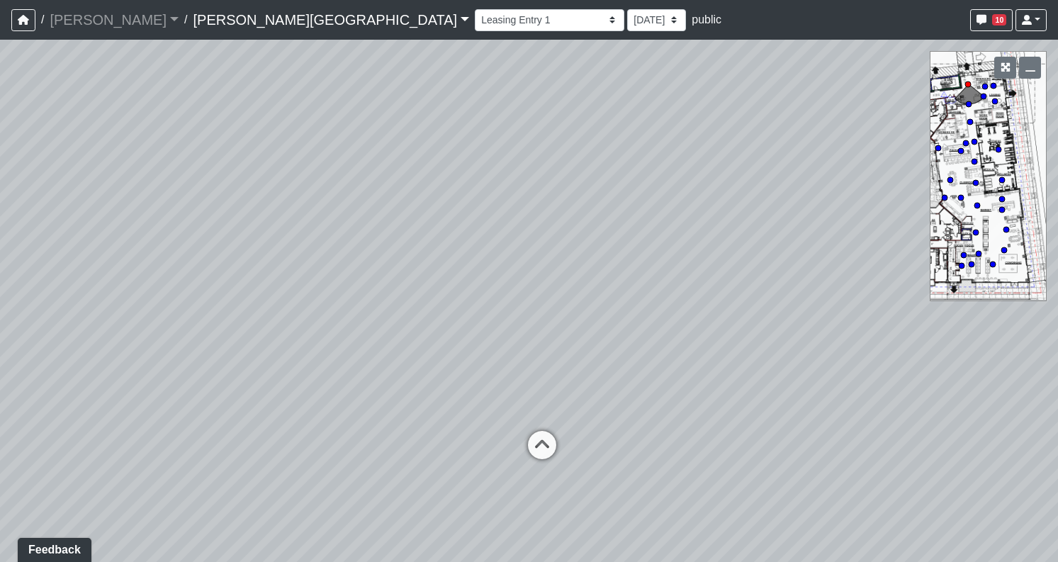
click at [692, 21] on span "public" at bounding box center [707, 19] width 30 height 12
drag, startPoint x: 723, startPoint y: 242, endPoint x: 782, endPoint y: 119, distance: 136.3
click at [782, 119] on div "Loading... Coffee Bar" at bounding box center [529, 301] width 1058 height 522
click at [627, 28] on select "8/22/2025 8/14/2025 8/7/2025 8/5/2025 7/29/2025 7/26/2025 5/12/2025 5/9/2025 3/…" at bounding box center [656, 20] width 59 height 22
click at [475, 17] on select "Hallway Hospitality Bar Package Room Package Room Entry Pool Courtyard Entry 1 …" at bounding box center [550, 20] width 150 height 22
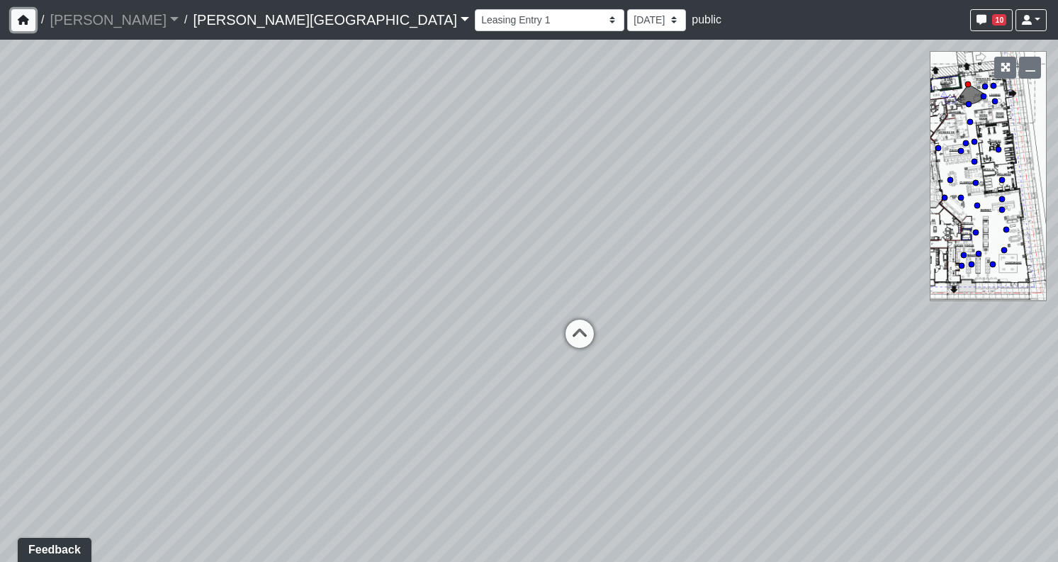
click at [24, 29] on button "button" at bounding box center [23, 20] width 24 height 22
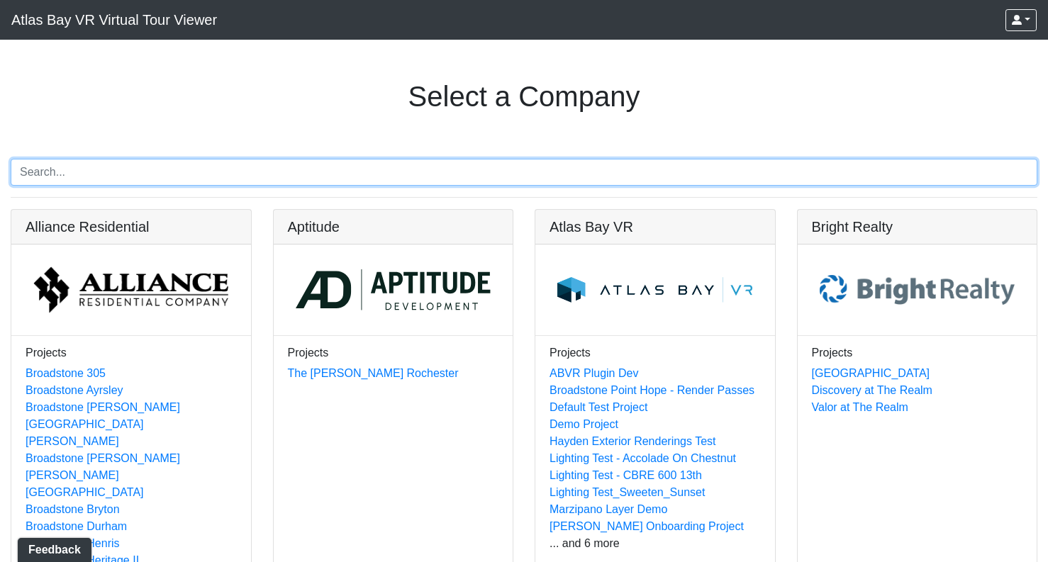
click at [216, 173] on input "Search" at bounding box center [524, 172] width 1026 height 27
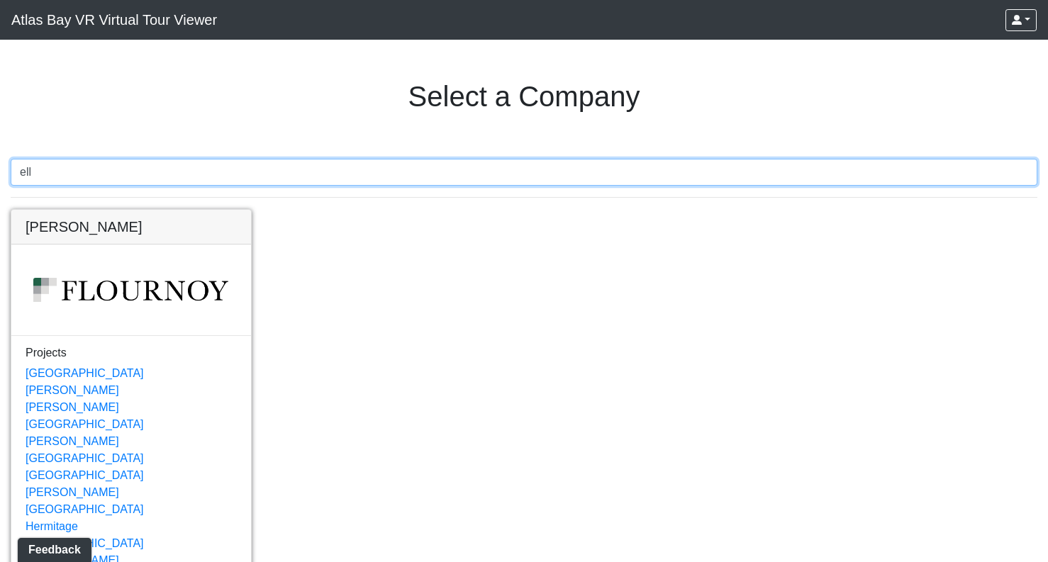
scroll to position [22, 0]
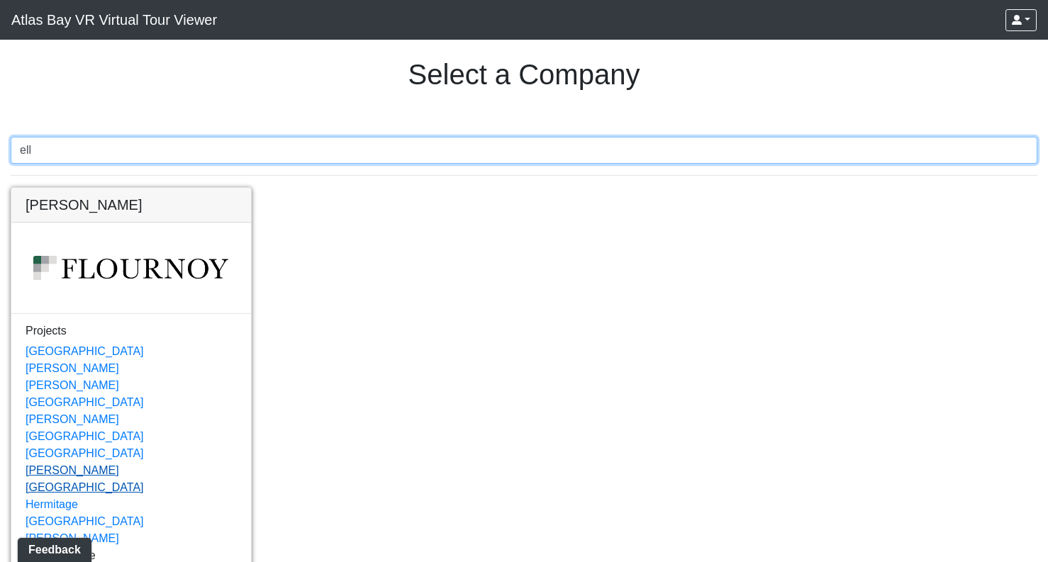
type input "ell"
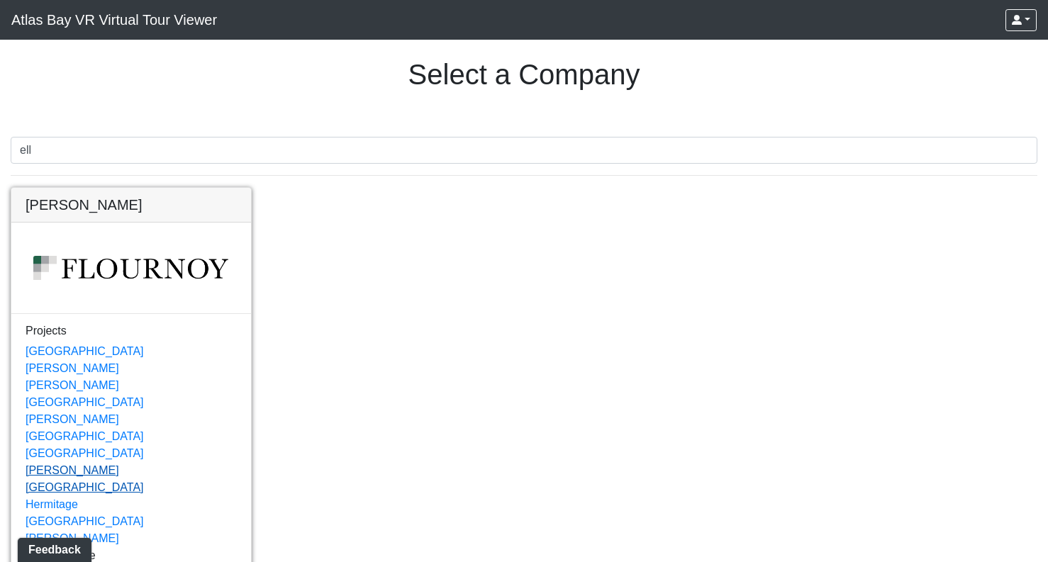
click at [116, 464] on link "[PERSON_NAME][GEOGRAPHIC_DATA]" at bounding box center [85, 478] width 118 height 29
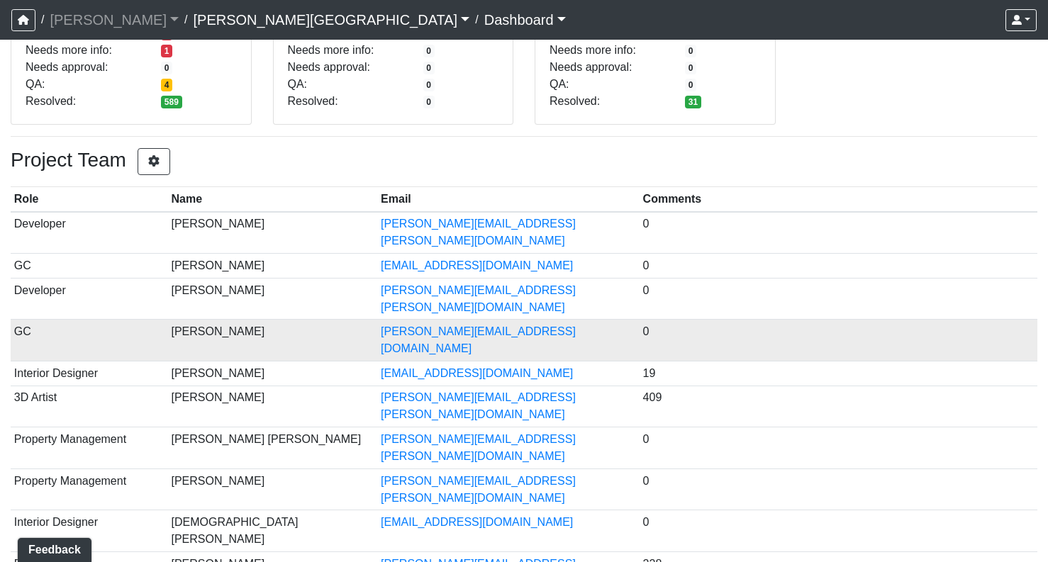
scroll to position [254, 0]
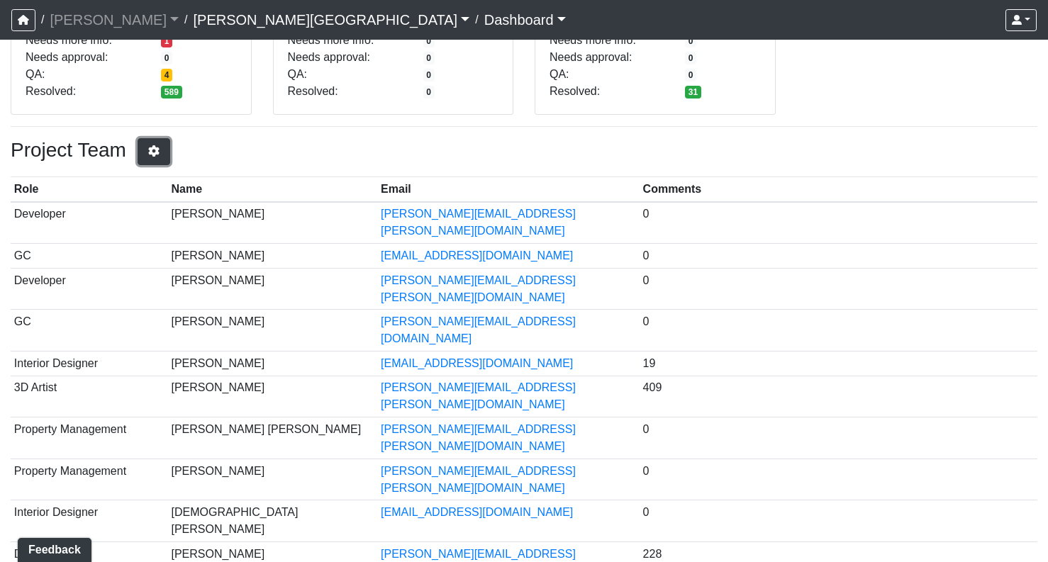
click at [152, 159] on button "button" at bounding box center [154, 151] width 33 height 27
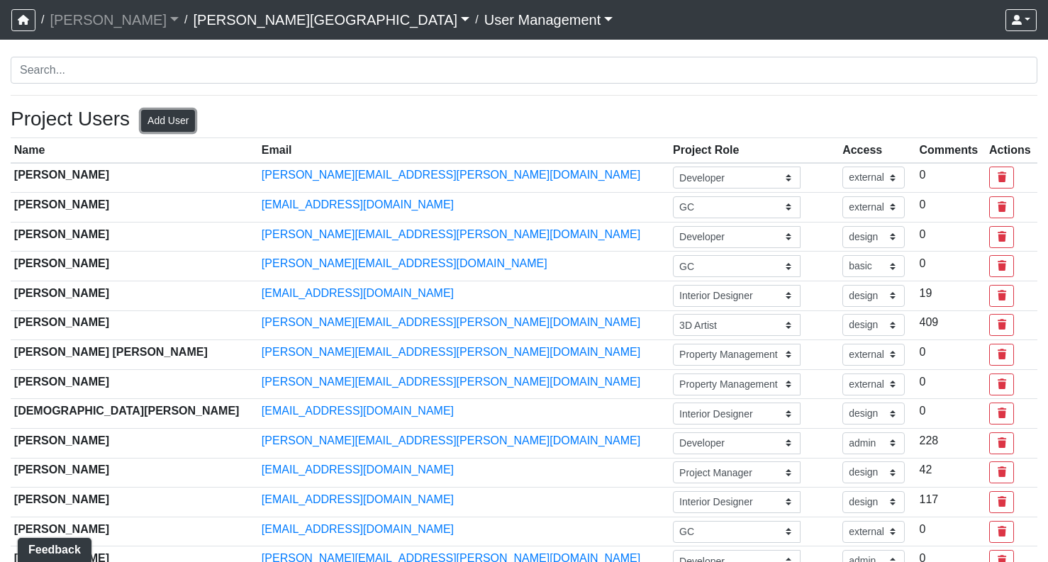
click at [163, 121] on button "Add User" at bounding box center [168, 121] width 54 height 22
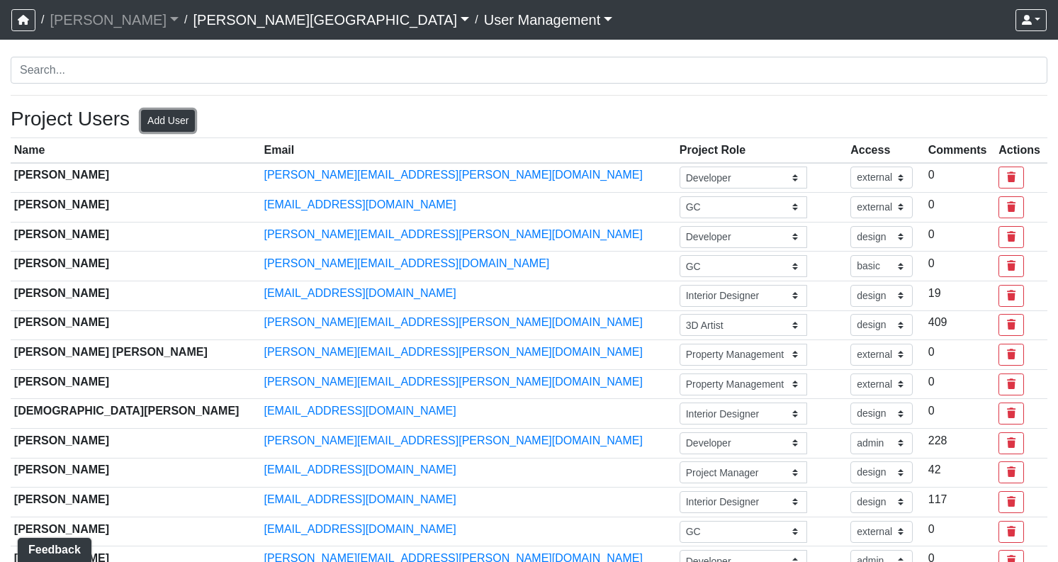
select select "basic"
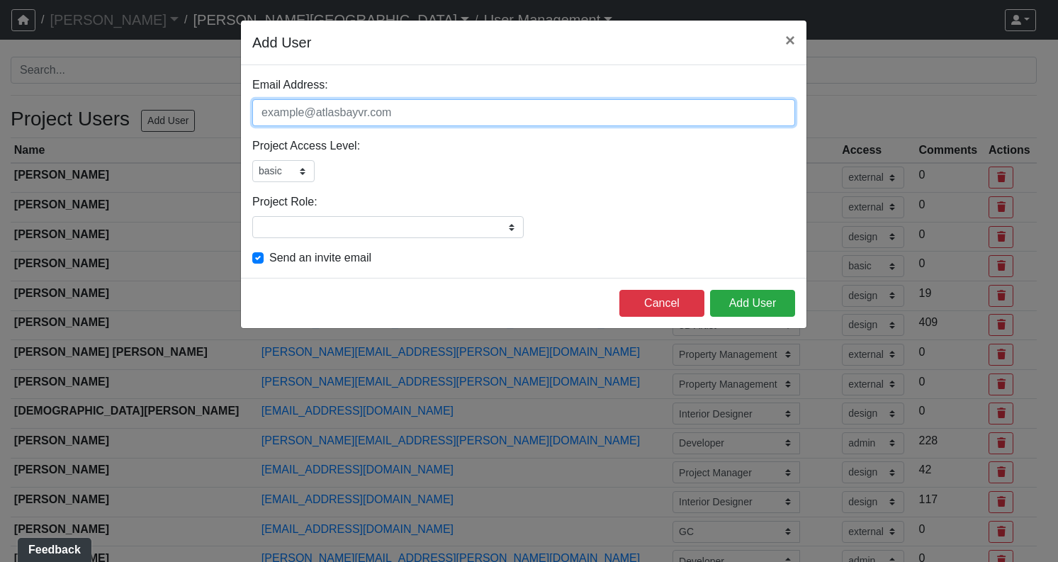
drag, startPoint x: 305, startPoint y: 119, endPoint x: 242, endPoint y: 120, distance: 63.1
click at [242, 120] on div "Email Address: Please add a user email Project Access Level: admin design basic…" at bounding box center [524, 171] width 566 height 213
type input "[EMAIL_ADDRESS][DOMAIN_NAME]"
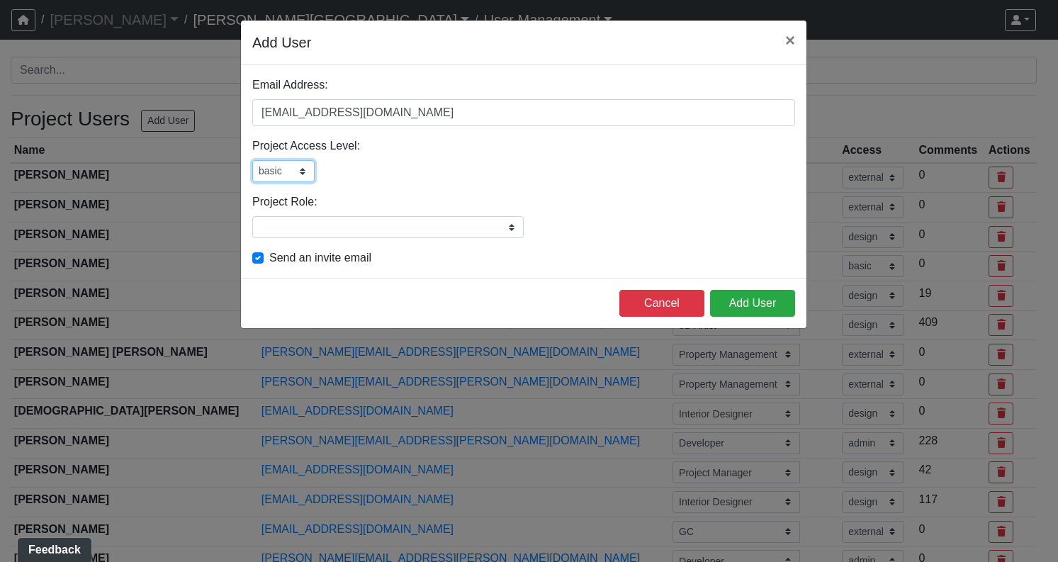
click at [295, 180] on select "admin design basic external public" at bounding box center [283, 171] width 62 height 22
select select "admin"
click at [252, 160] on select "admin design basic external public" at bounding box center [283, 171] width 62 height 22
click at [448, 225] on input "Project Role:" at bounding box center [387, 227] width 271 height 22
click at [554, 154] on div "Project Access Level: admin design basic external public Please select a user a…" at bounding box center [523, 160] width 543 height 45
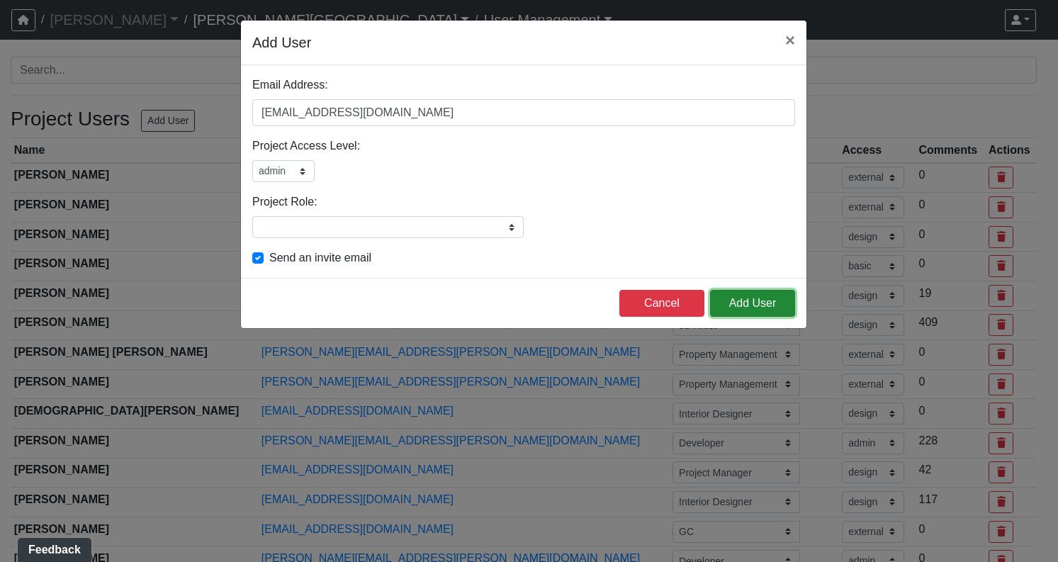
click at [750, 303] on button "Add User" at bounding box center [752, 303] width 85 height 27
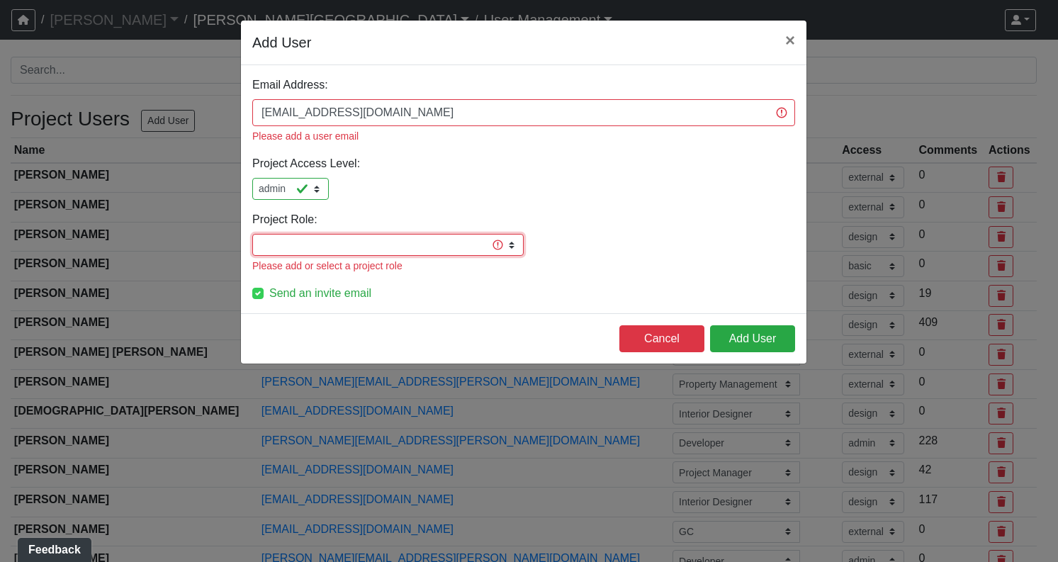
click at [486, 234] on input "Project Role:" at bounding box center [387, 245] width 271 height 22
type input "Developer"
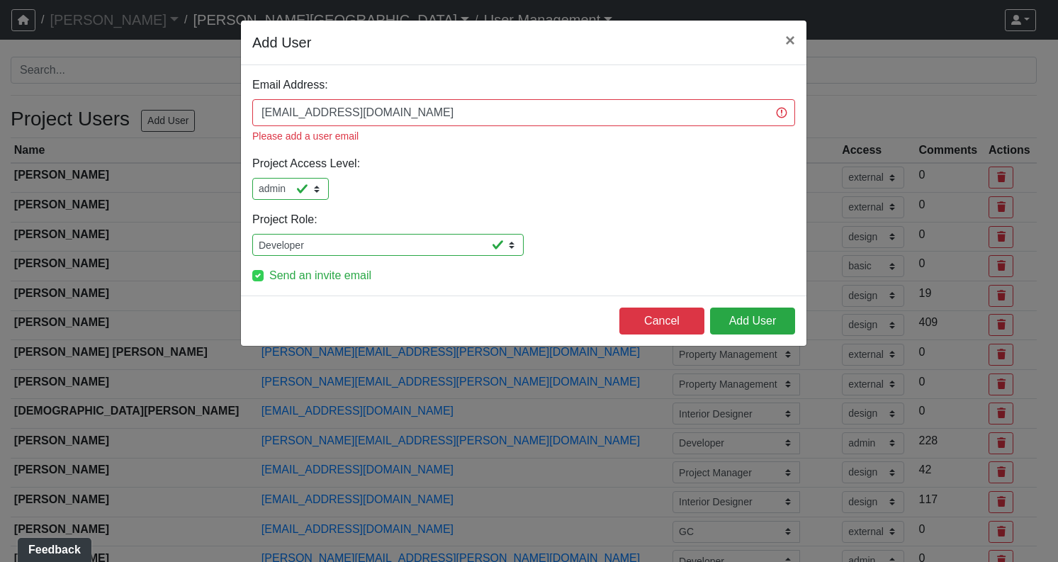
click at [269, 267] on label "Send an invite email" at bounding box center [320, 275] width 102 height 17
click at [257, 267] on input "Send an invite email" at bounding box center [257, 274] width 11 height 14
checkbox input "false"
click at [768, 308] on button "Add User" at bounding box center [752, 321] width 85 height 27
select select "external"
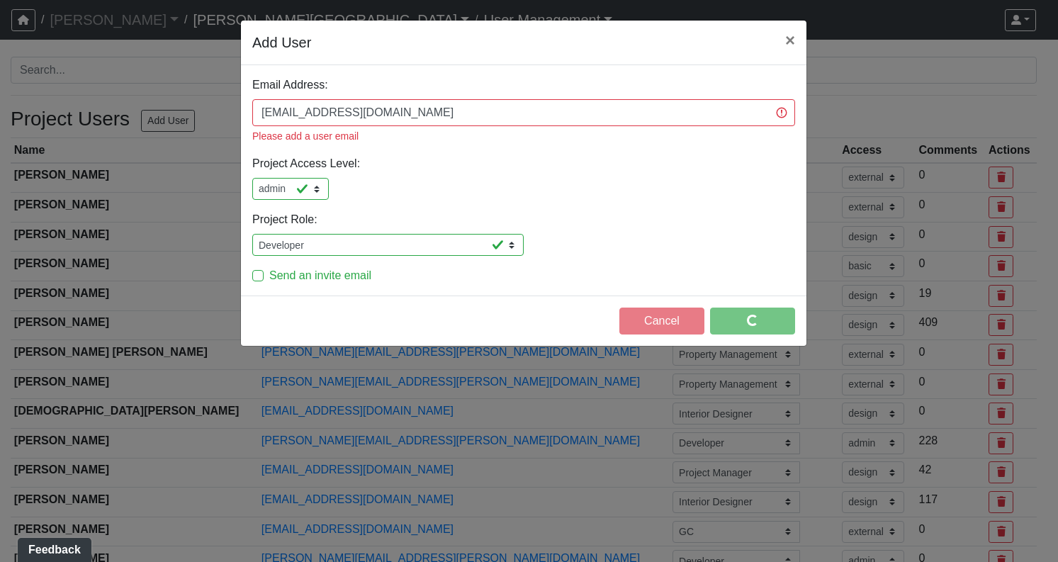
select select "external"
select select "design"
select select "basic"
select select "design"
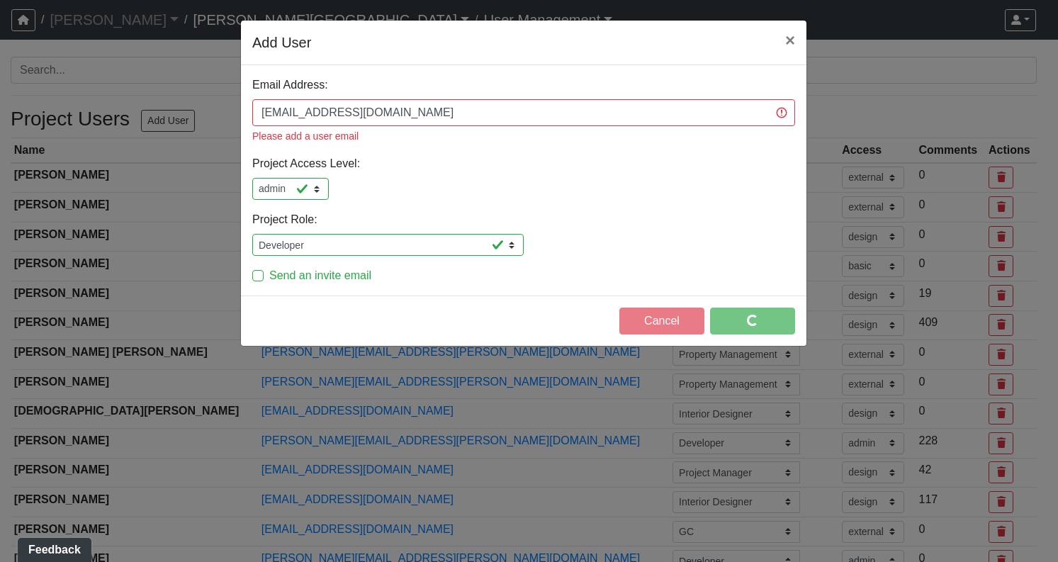
select select "external"
select select "design"
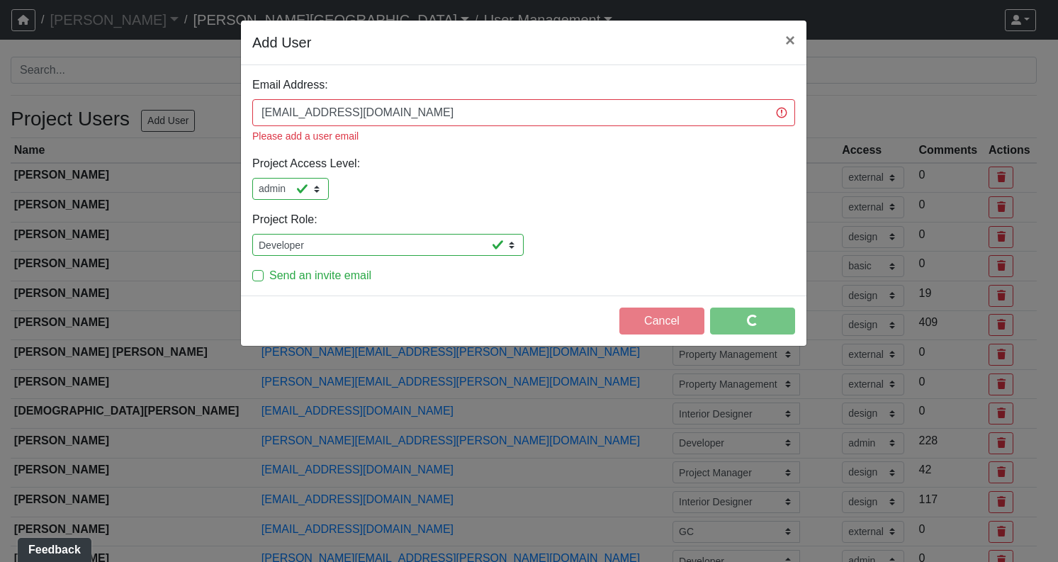
select select "external"
select select "design"
select select "external"
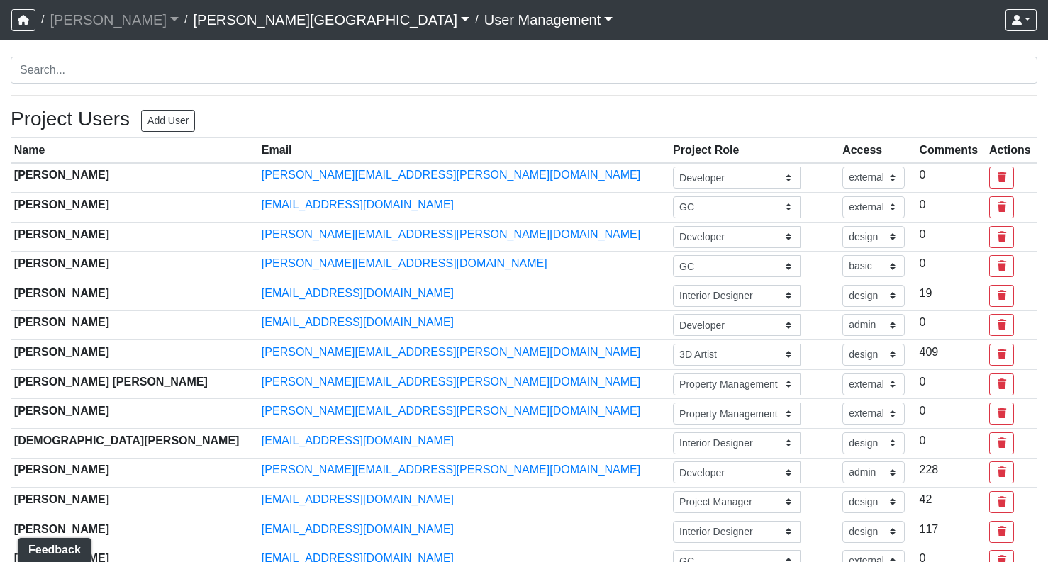
click at [195, 21] on link "[PERSON_NAME][GEOGRAPHIC_DATA]" at bounding box center [331, 20] width 276 height 28
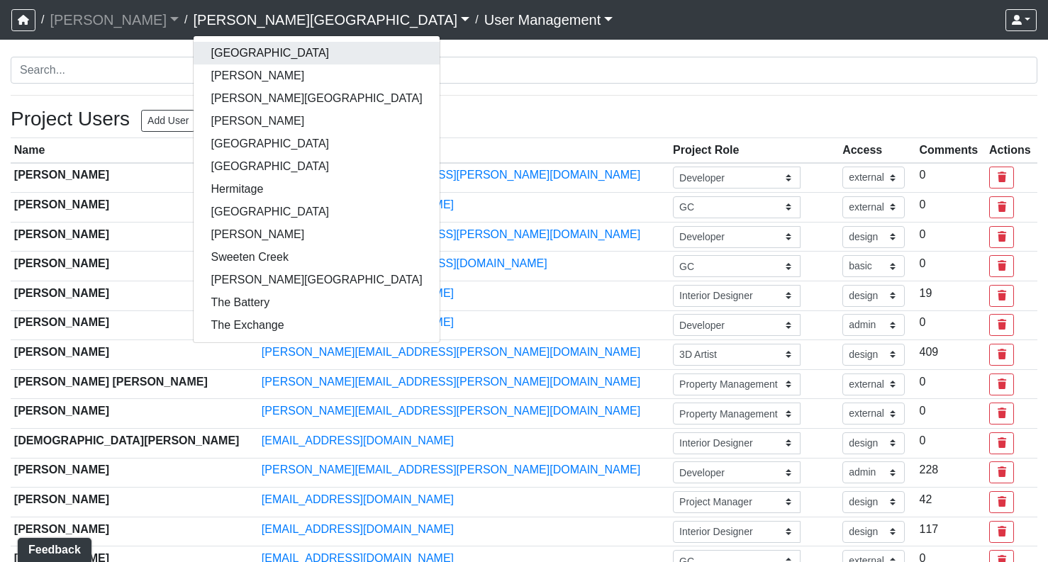
click at [193, 45] on link "Boiling Springs" at bounding box center [315, 53] width 245 height 23
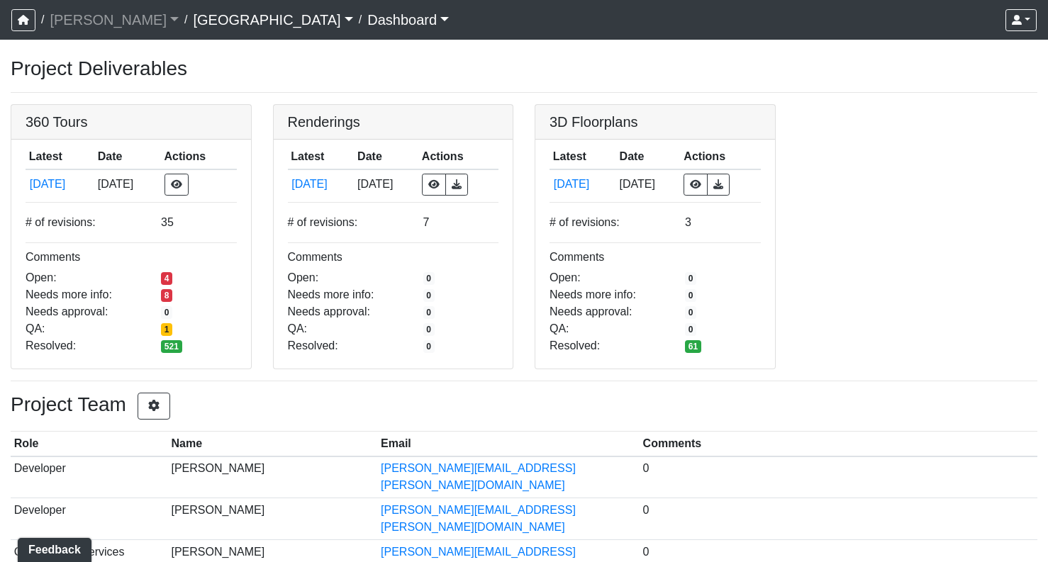
click at [208, 25] on link "Boiling Springs" at bounding box center [272, 20] width 159 height 28
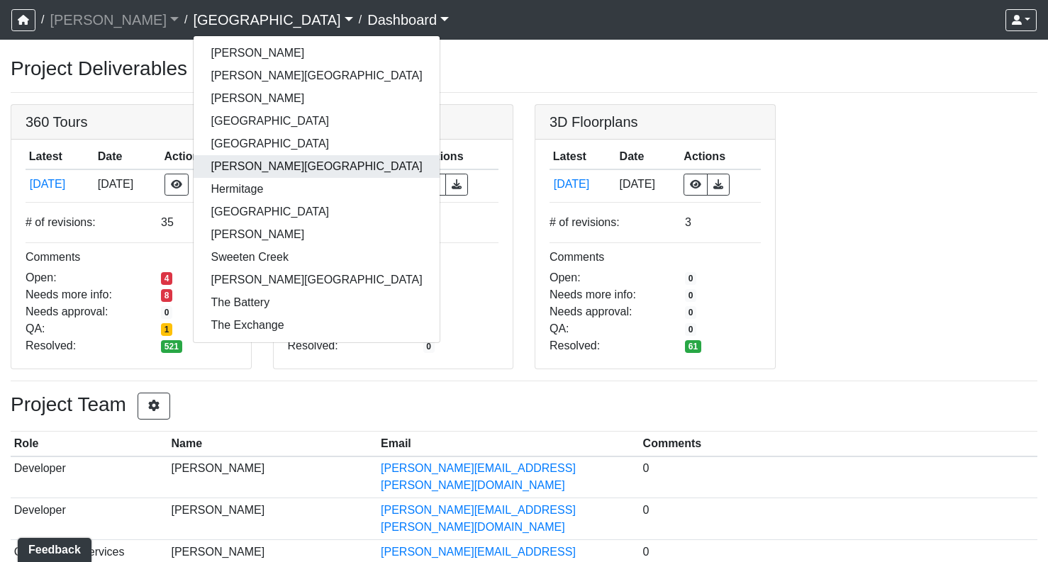
click at [193, 168] on link "[PERSON_NAME][GEOGRAPHIC_DATA]" at bounding box center [315, 166] width 245 height 23
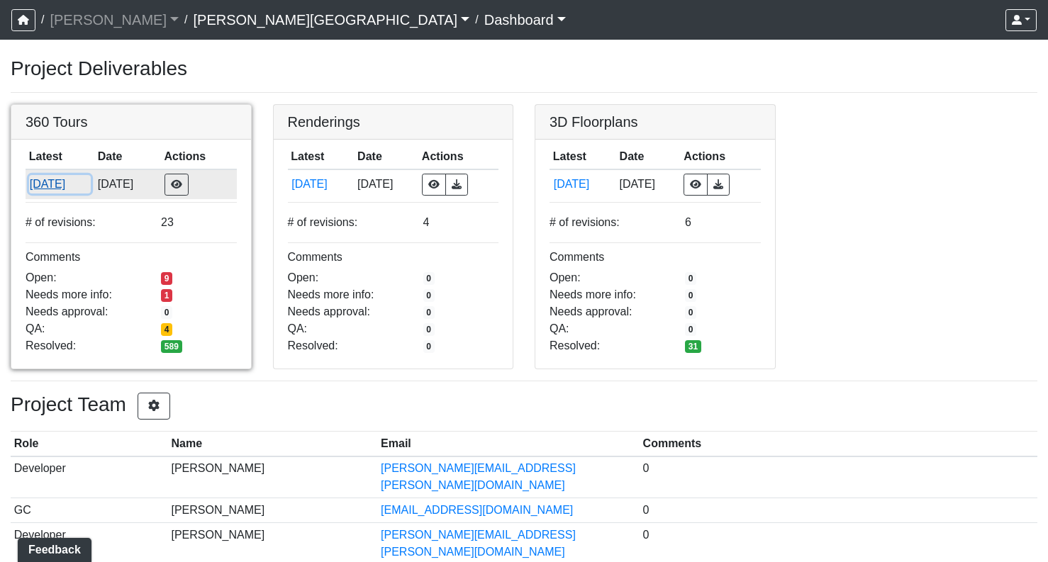
click at [61, 183] on button "[DATE]" at bounding box center [60, 184] width 62 height 18
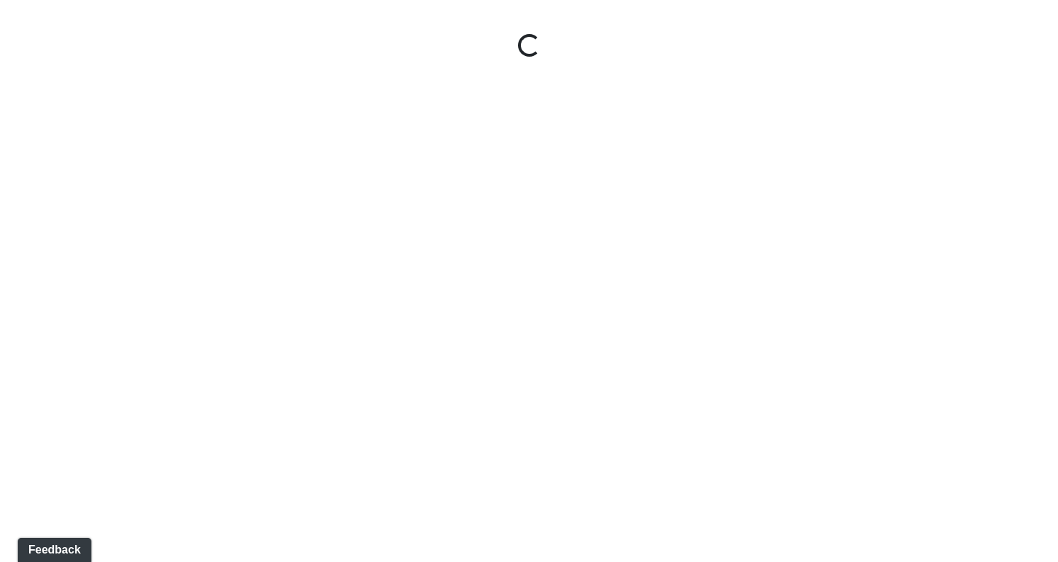
select select "rF9Y2TWouUAfWVEd1Berio"
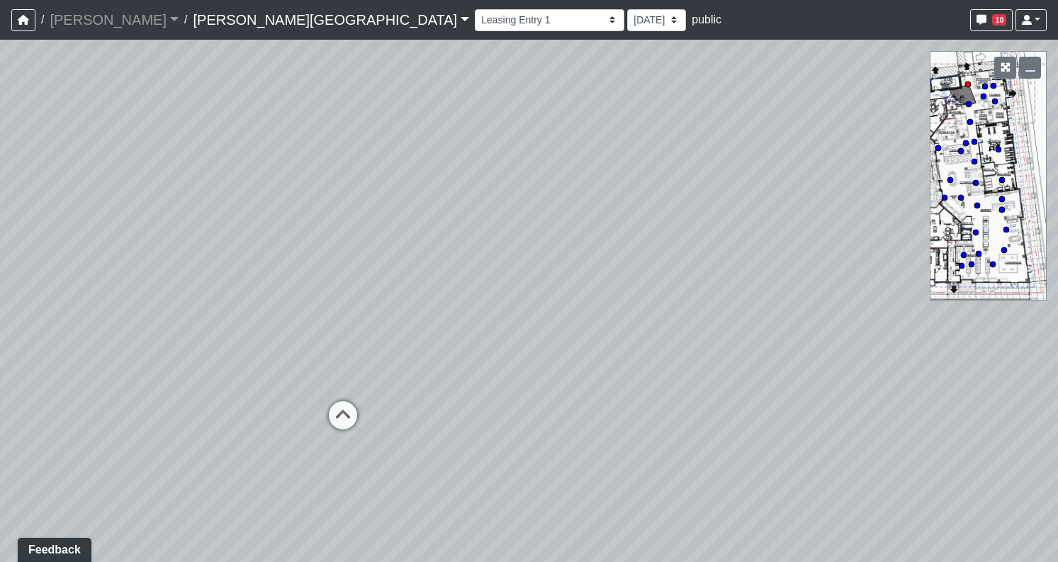
drag, startPoint x: 745, startPoint y: 228, endPoint x: 273, endPoint y: 208, distance: 472.5
click at [273, 208] on div "Loading... Coffee Bar" at bounding box center [529, 301] width 1058 height 522
